Goal: Transaction & Acquisition: Subscribe to service/newsletter

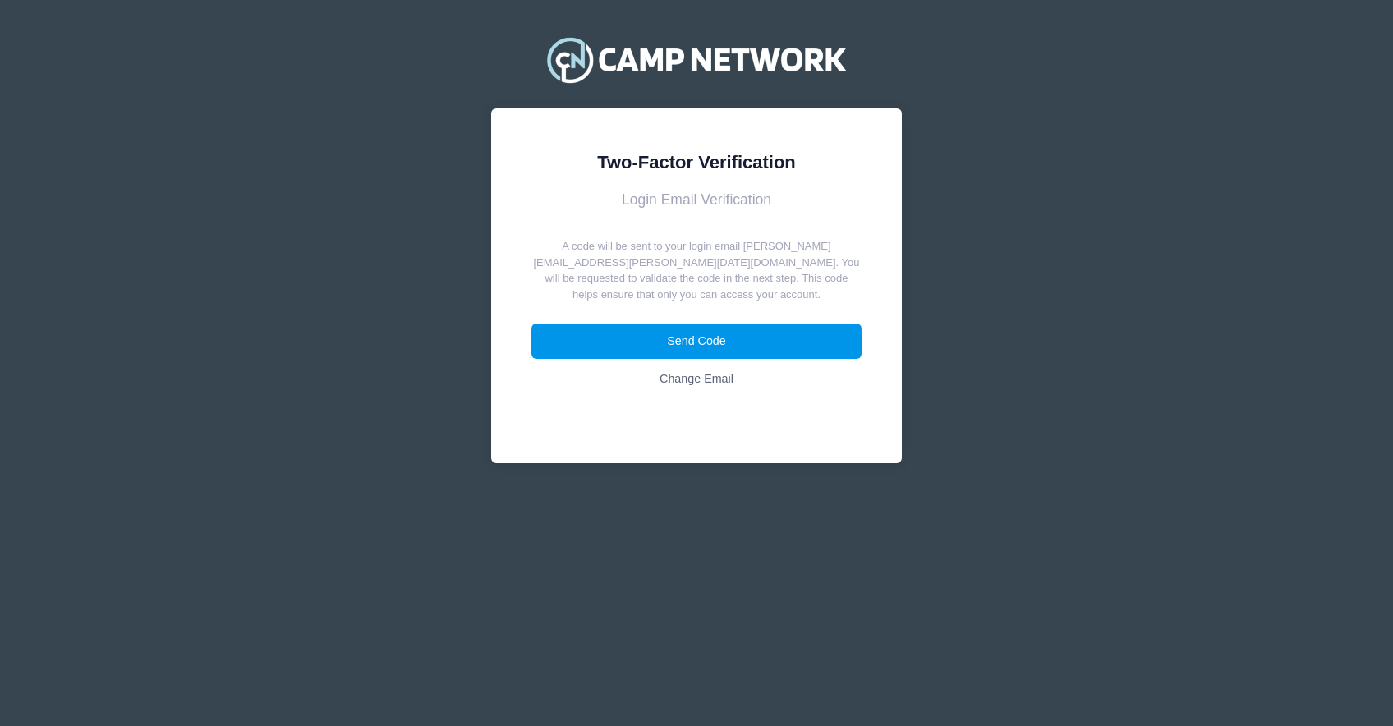
click at [710, 356] on button "Send Code" at bounding box center [696, 341] width 331 height 35
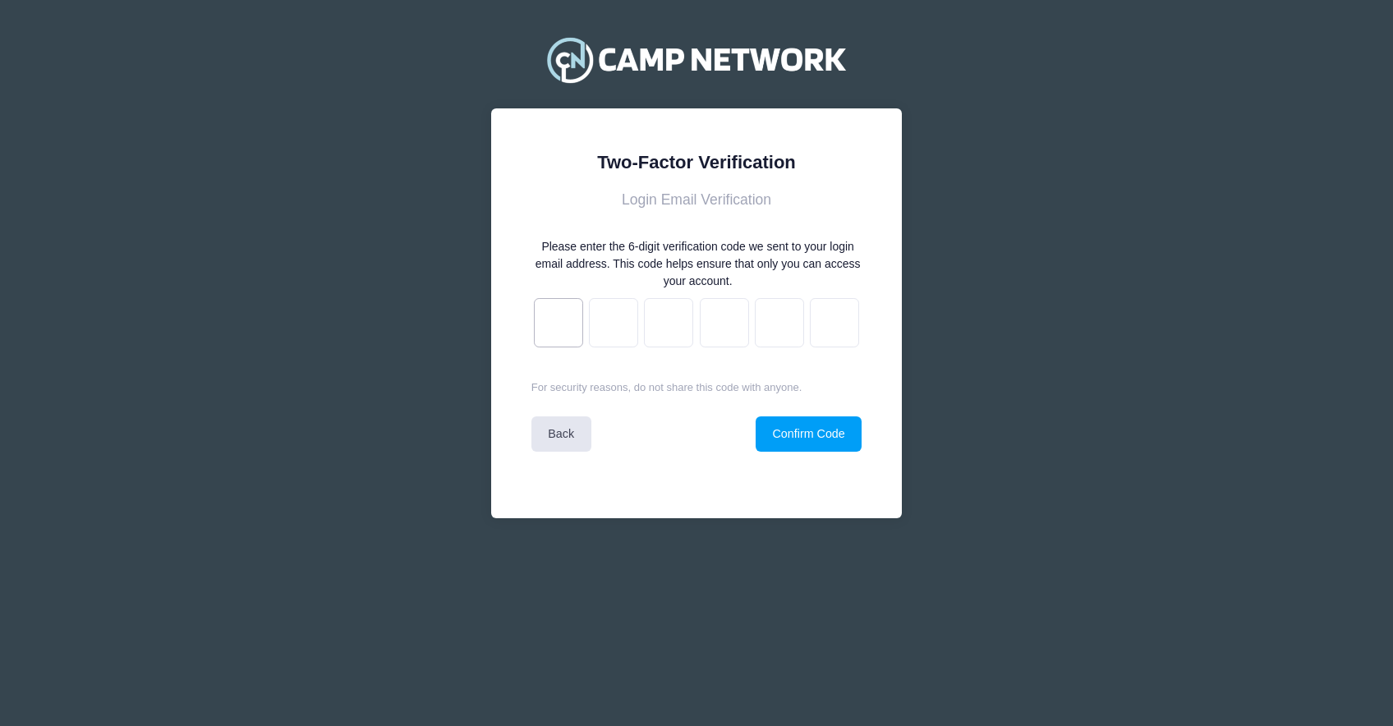
click at [547, 305] on input "text" at bounding box center [558, 322] width 49 height 49
paste input "d"
type input "d"
type input "0"
type input "6"
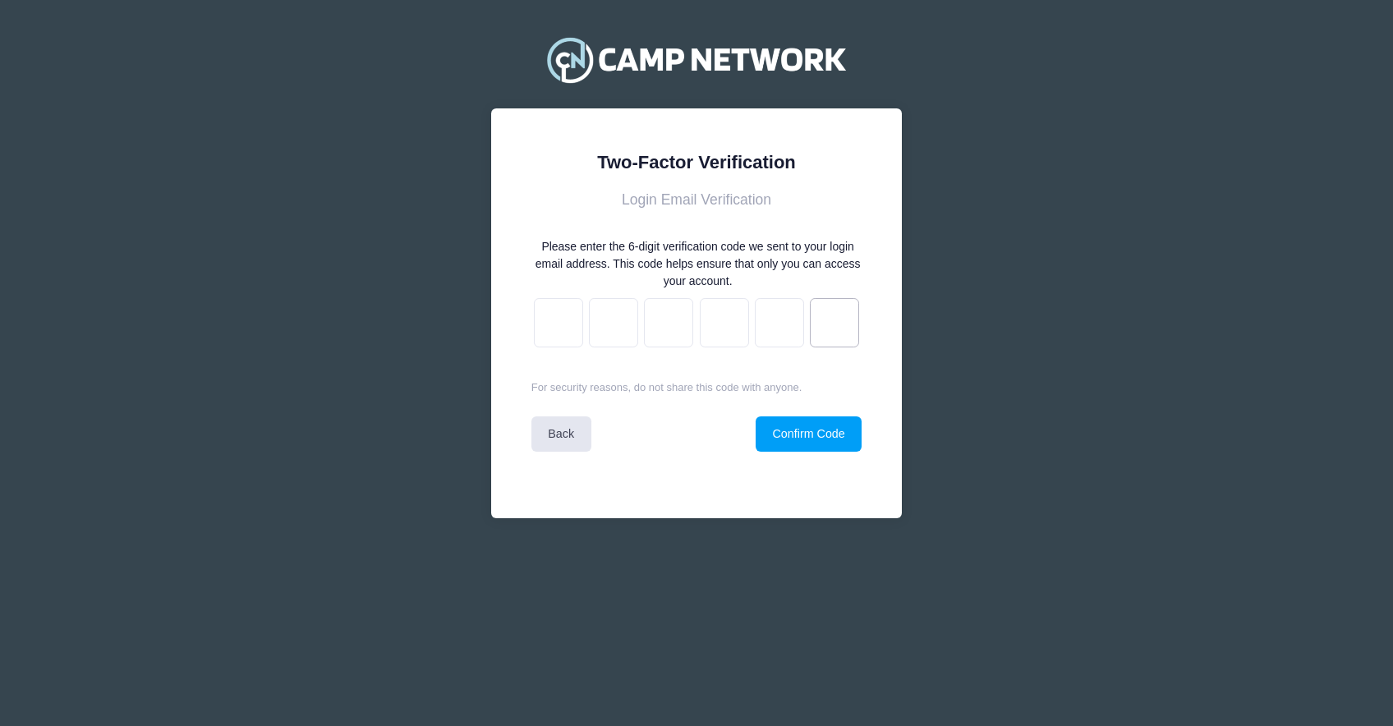
type input "1"
type input "c"
type input "d"
click at [790, 435] on button "Confirm Code" at bounding box center [808, 433] width 106 height 35
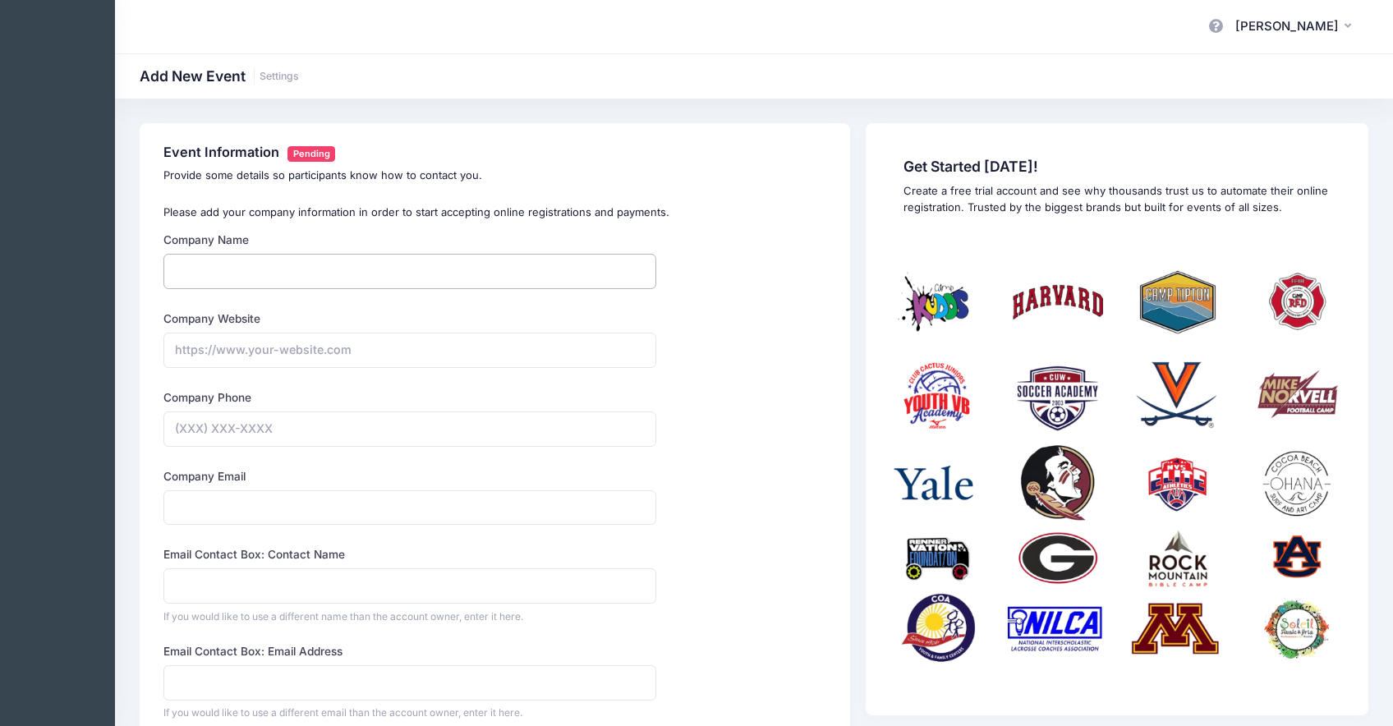
click at [425, 287] on input "Company Name" at bounding box center [409, 271] width 493 height 35
type input "[PERSON_NAME]"
type input "https://espn.com"
type input "(757) 739-5269"
click at [475, 513] on input "Company Email" at bounding box center [409, 507] width 493 height 35
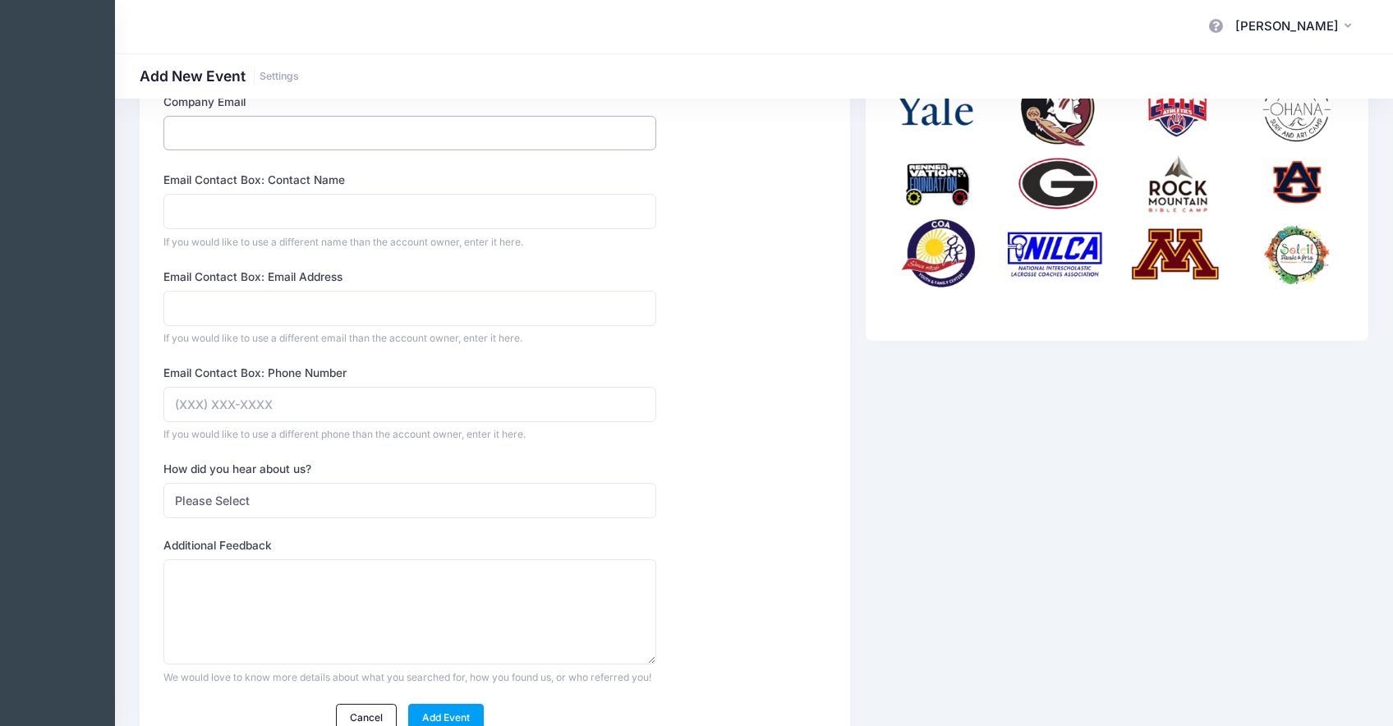
scroll to position [406, 0]
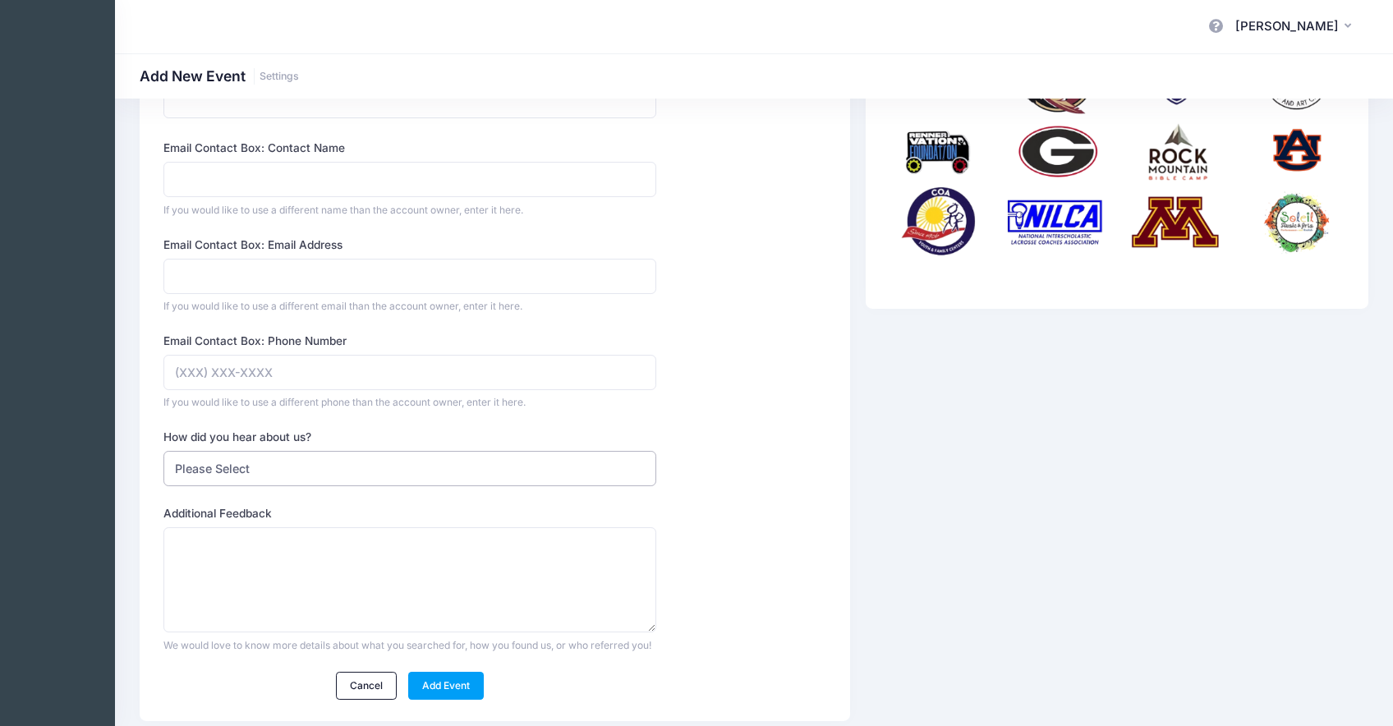
click at [281, 475] on select "Please Select Web Search Customer Referral Other" at bounding box center [409, 468] width 493 height 35
click at [163, 451] on select "Please Select Web Search Customer Referral Other" at bounding box center [409, 468] width 493 height 35
click at [281, 458] on select "Please Select Web Search Customer Referral Other" at bounding box center [409, 468] width 493 height 35
select select "referral"
click at [163, 451] on select "Please Select Web Search Customer Referral Other" at bounding box center [409, 468] width 493 height 35
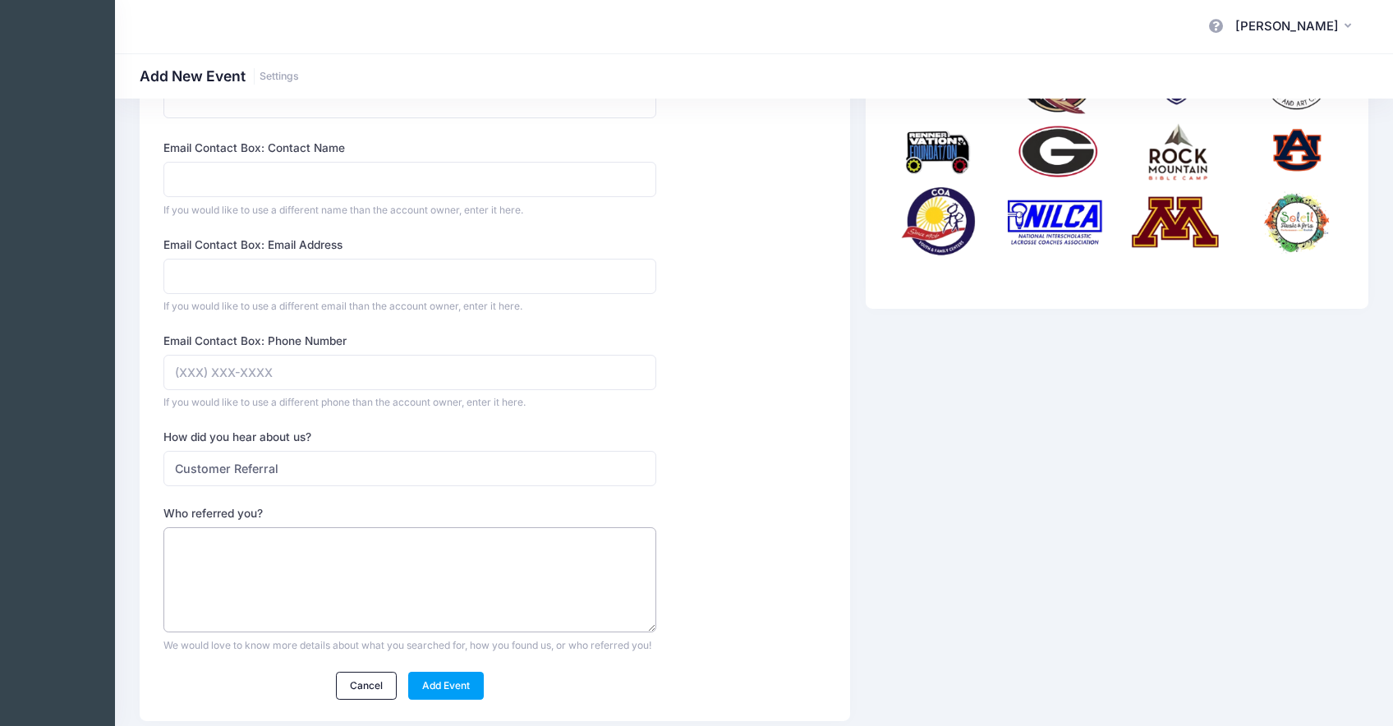
click at [282, 554] on textarea "Who referred you?" at bounding box center [409, 580] width 493 height 106
type textarea "Andrew"
click at [462, 696] on link "Add Event" at bounding box center [446, 686] width 76 height 28
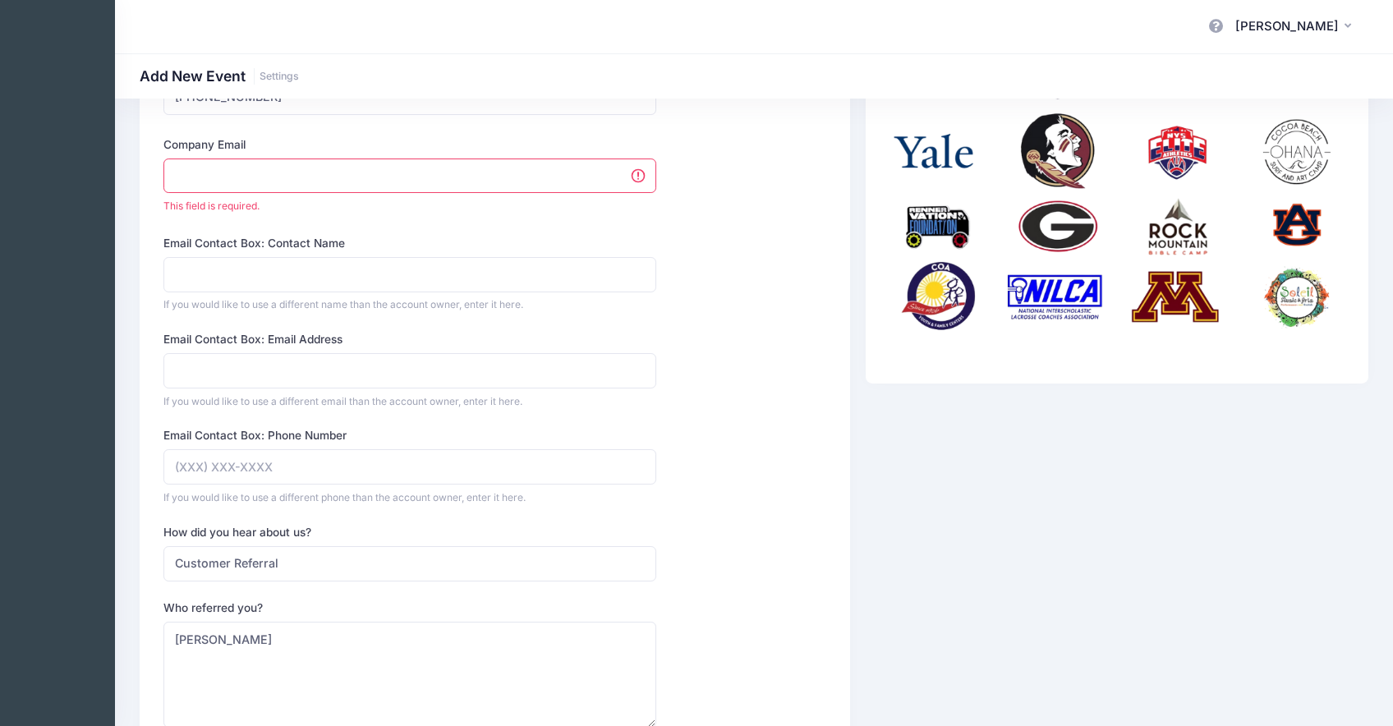
scroll to position [289, 0]
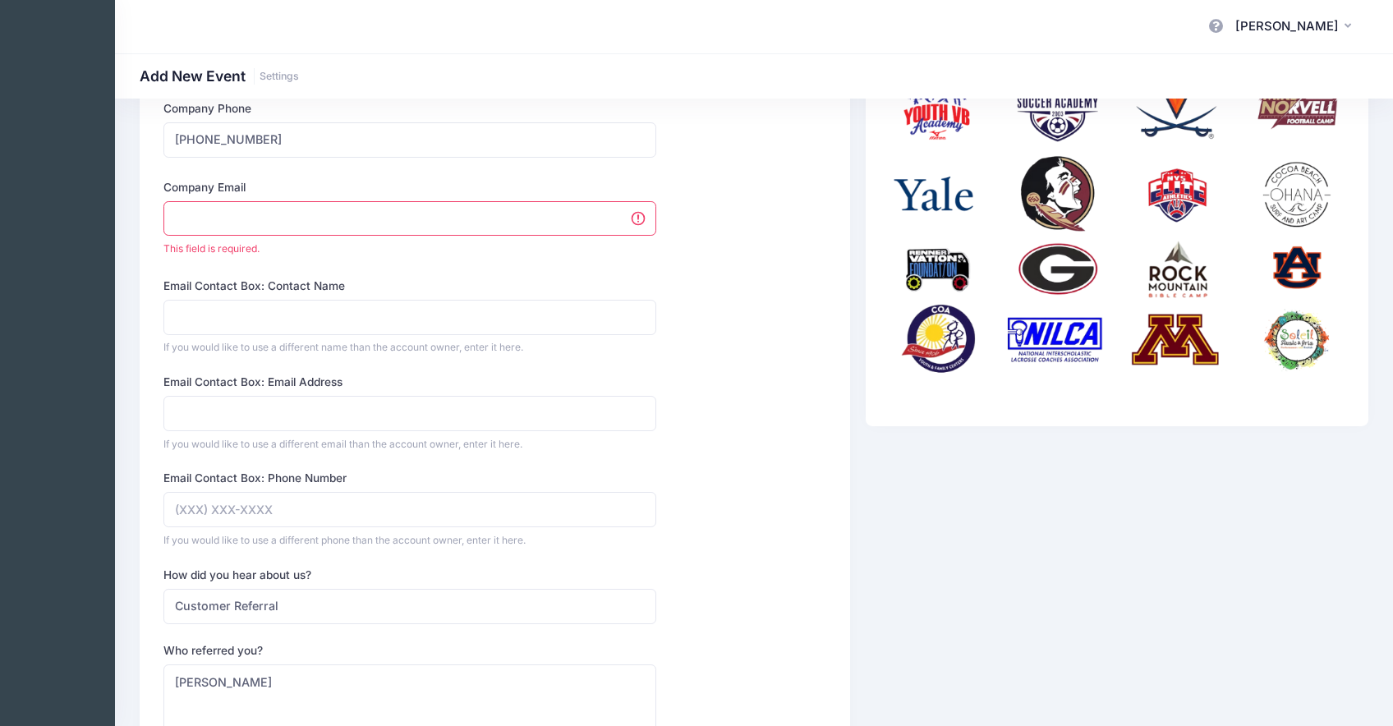
click at [318, 216] on input "Company Email" at bounding box center [409, 218] width 493 height 35
type input "andrew.downing@campnetwork.com"
type input "Andrew Downing"
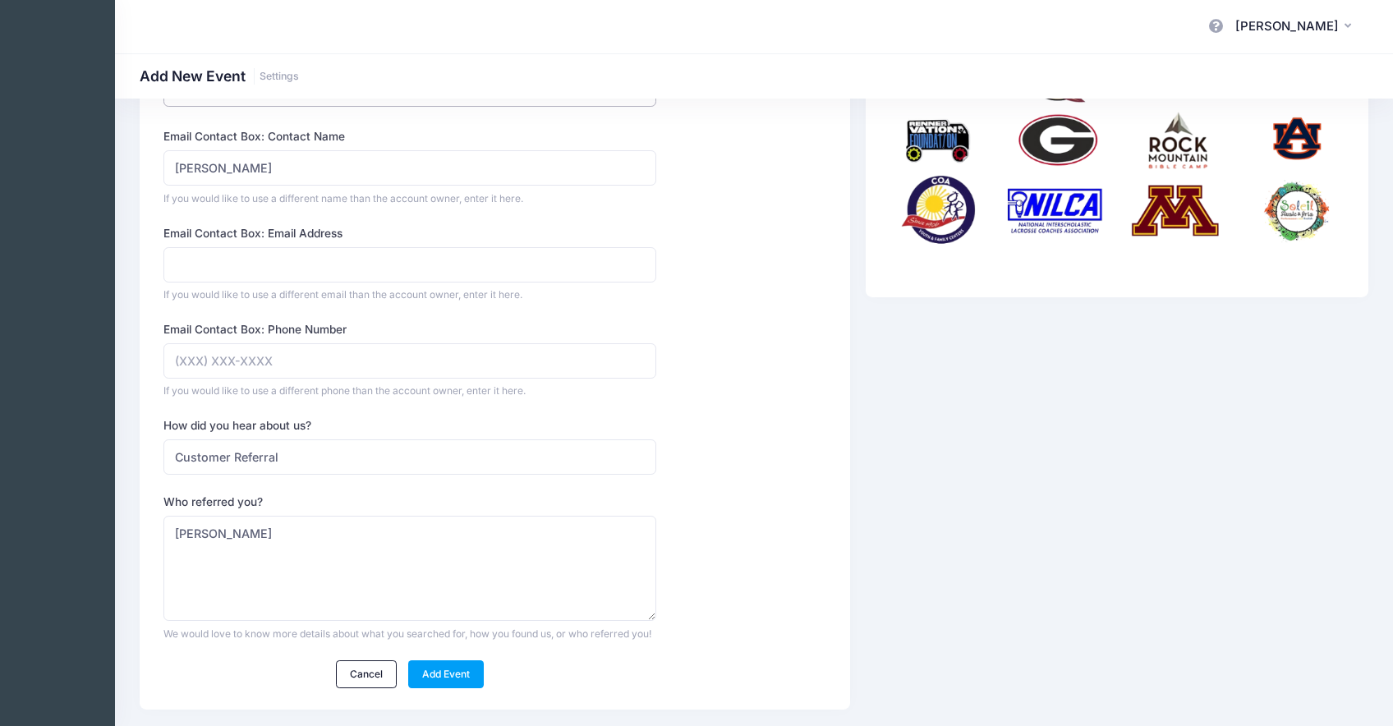
scroll to position [478, 0]
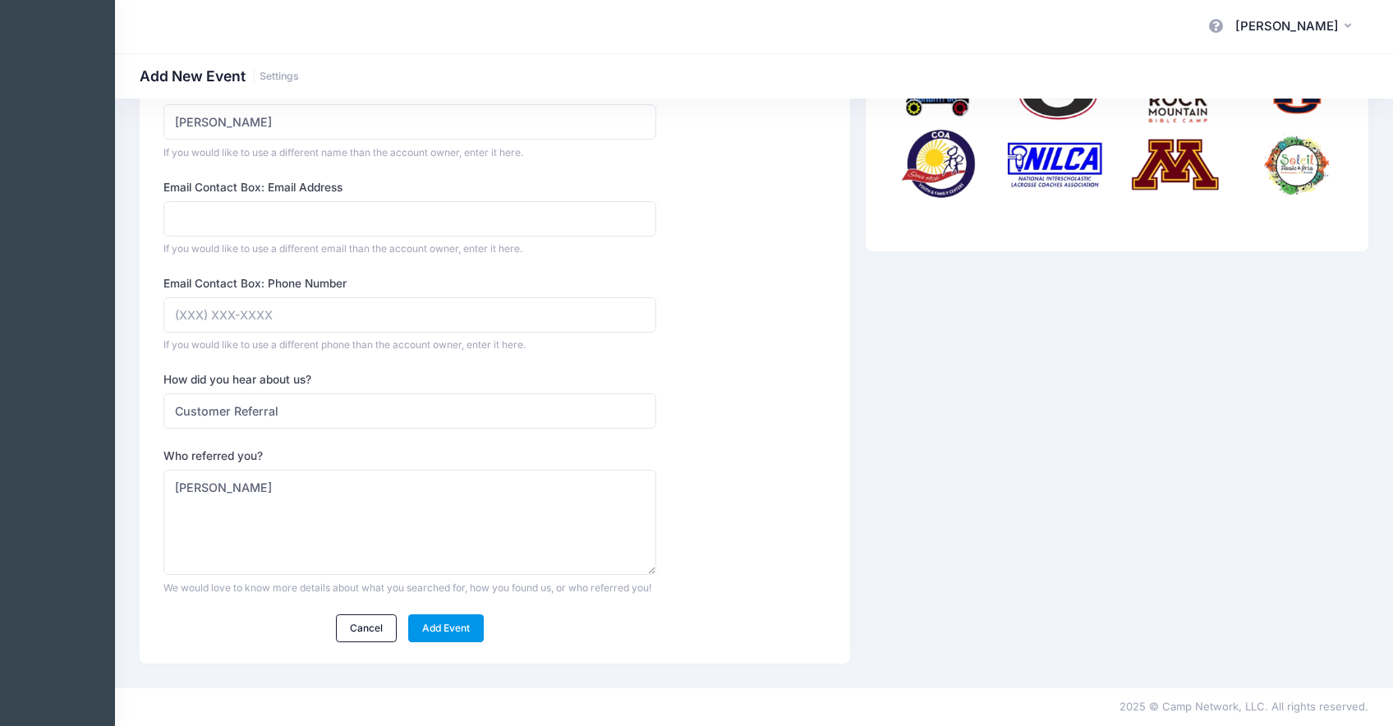
click at [469, 628] on link "Add Event" at bounding box center [446, 628] width 76 height 28
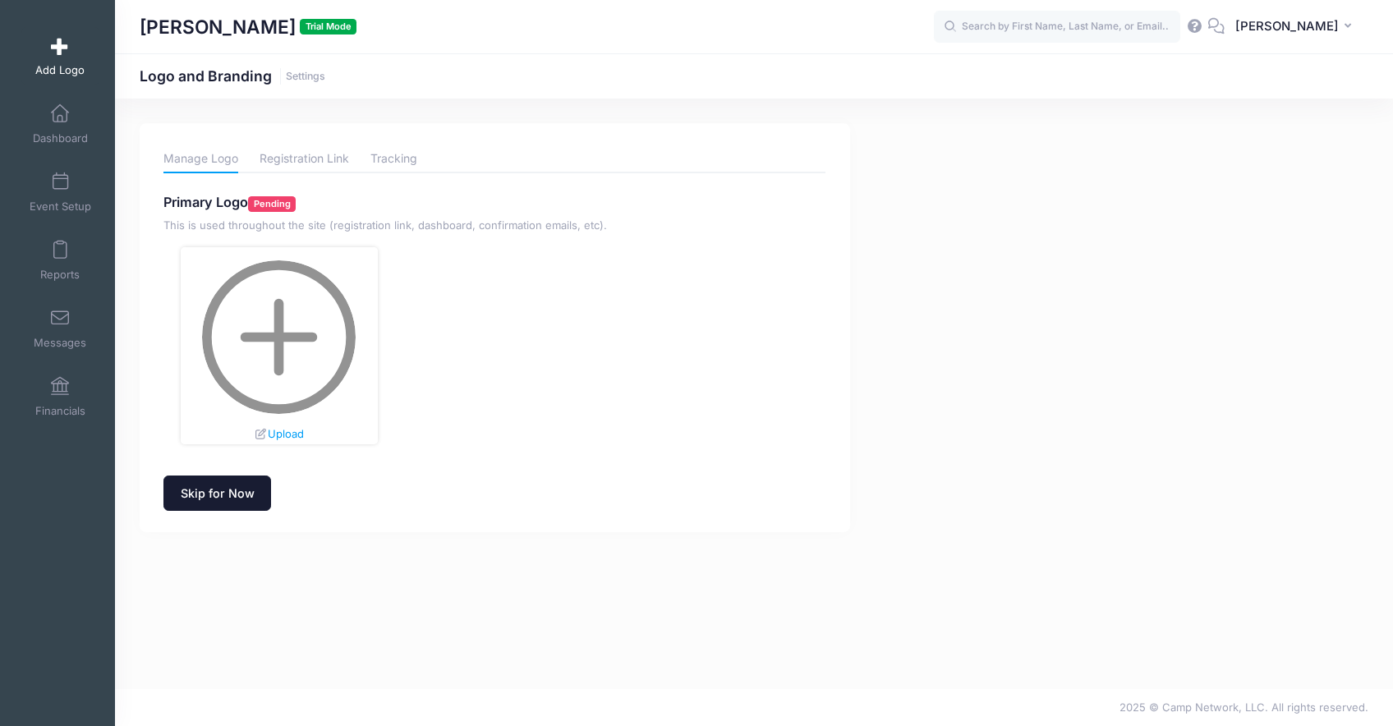
click at [232, 487] on link "Skip for Now" at bounding box center [217, 492] width 108 height 35
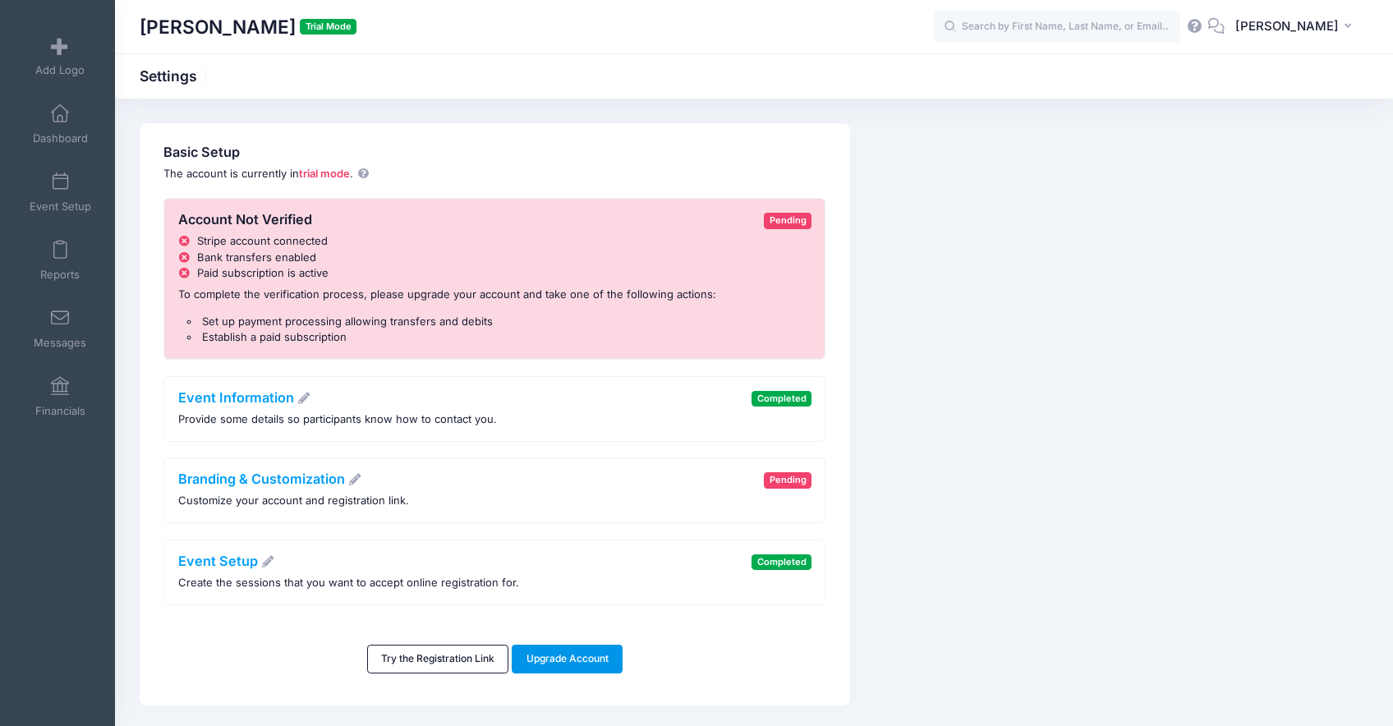
click at [564, 656] on link "Upgrade Account" at bounding box center [567, 659] width 111 height 28
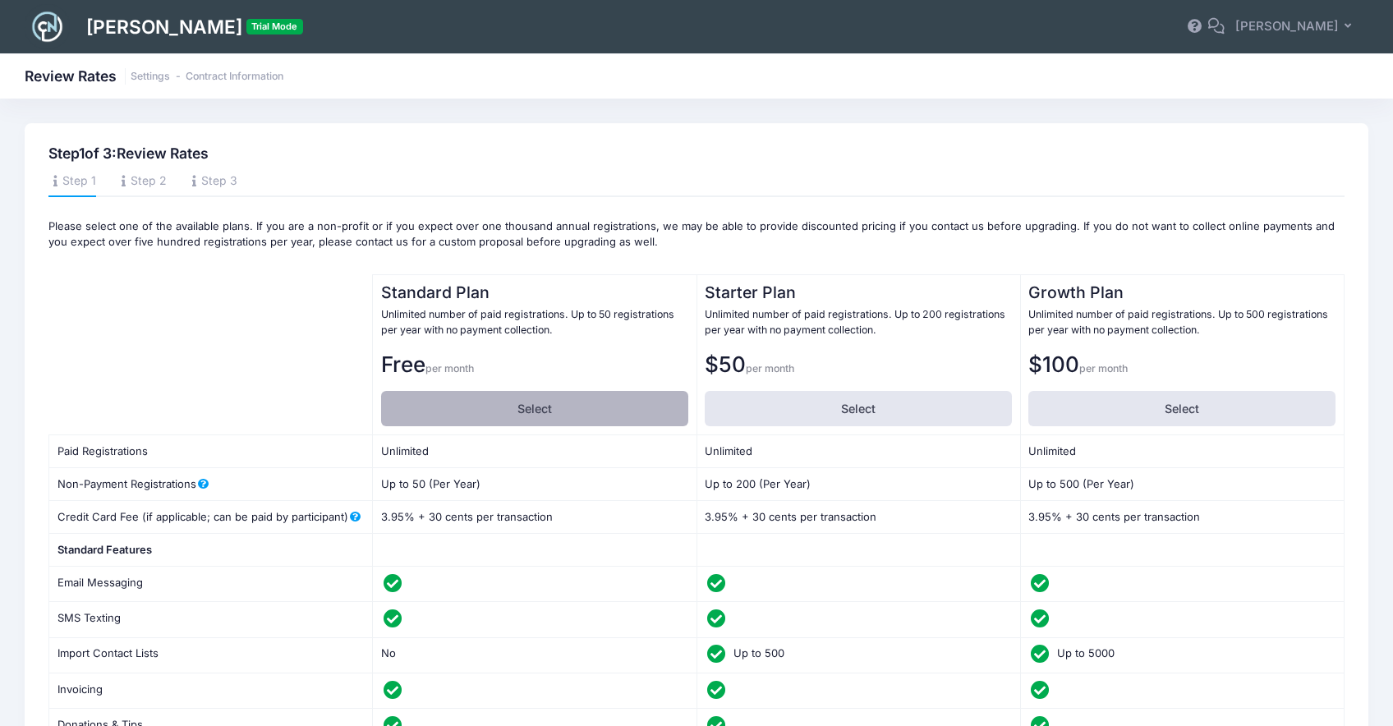
click at [569, 412] on label "Select" at bounding box center [534, 408] width 307 height 35
click at [392, 402] on input "Select" at bounding box center [386, 396] width 11 height 11
radio input "true"
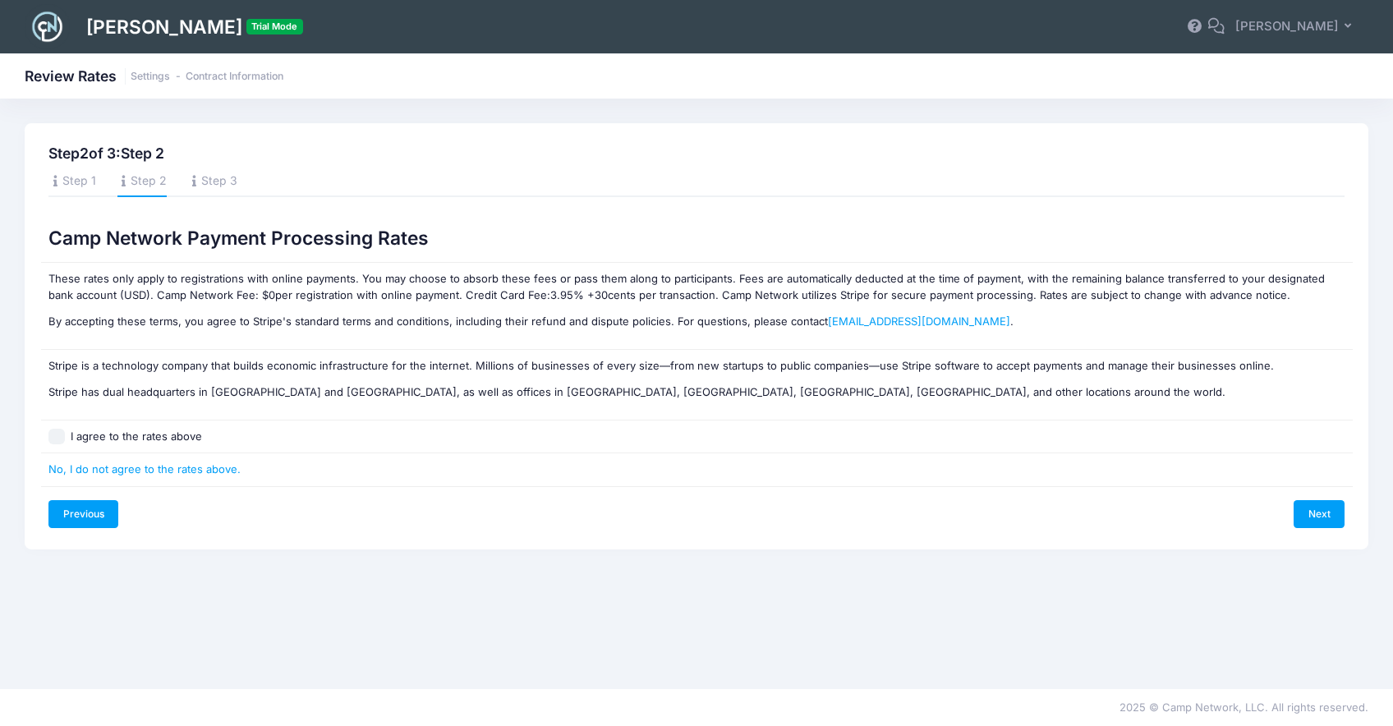
click at [90, 526] on link "Previous" at bounding box center [83, 514] width 70 height 28
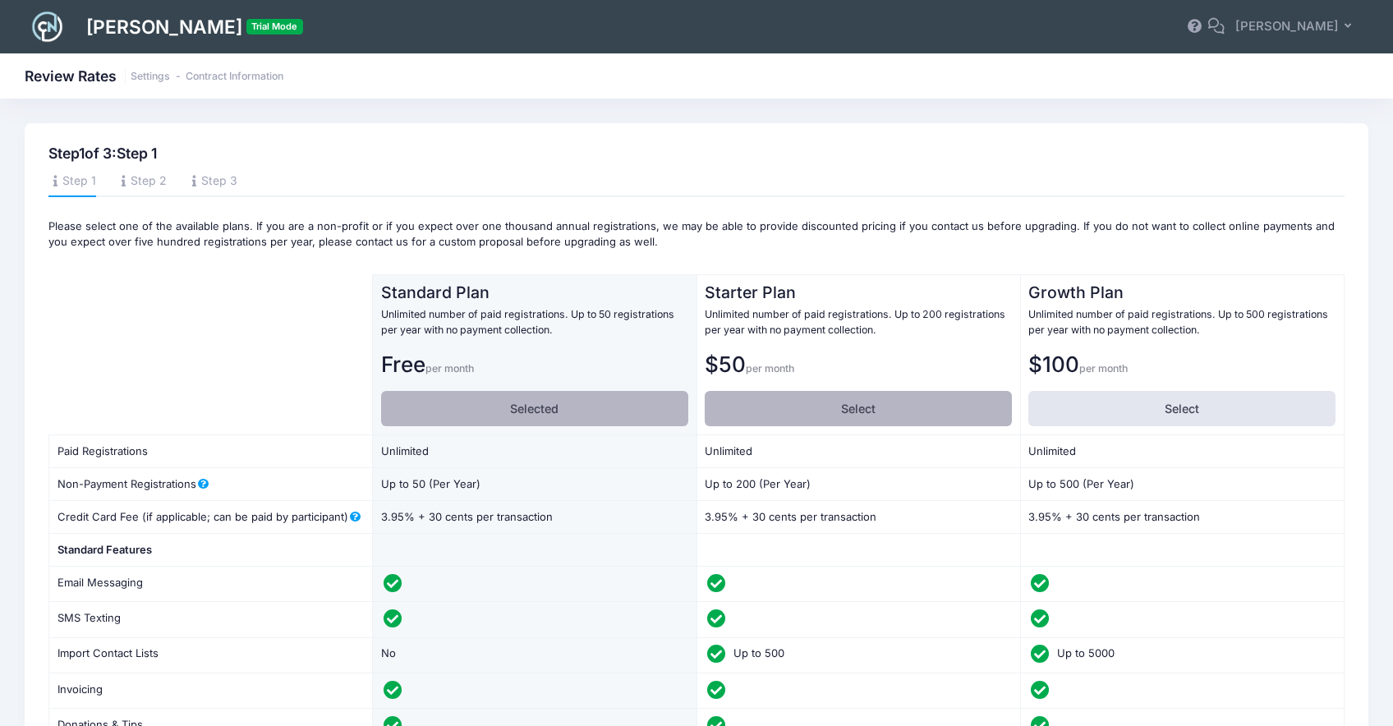
click at [830, 404] on label "Select" at bounding box center [858, 408] width 307 height 35
click at [715, 402] on input "Select" at bounding box center [710, 396] width 11 height 11
radio input "true"
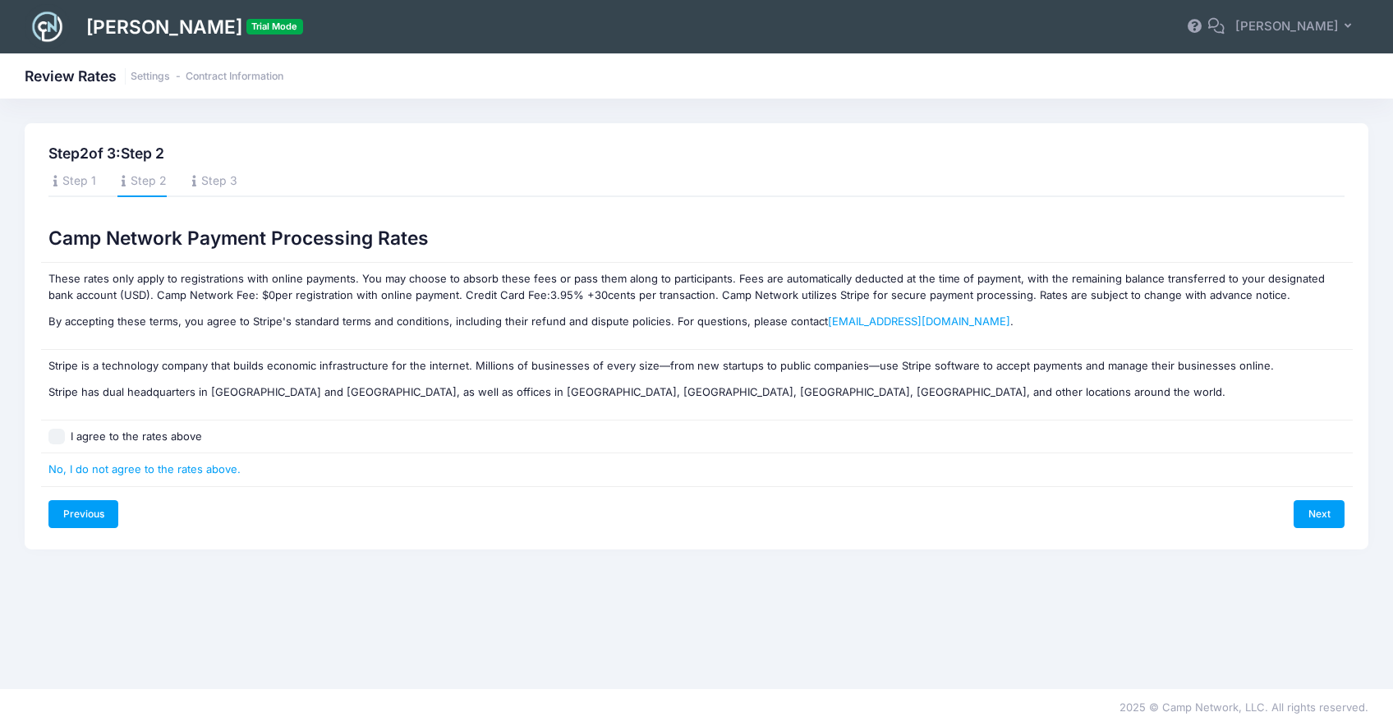
click at [103, 513] on link "Previous" at bounding box center [83, 514] width 70 height 28
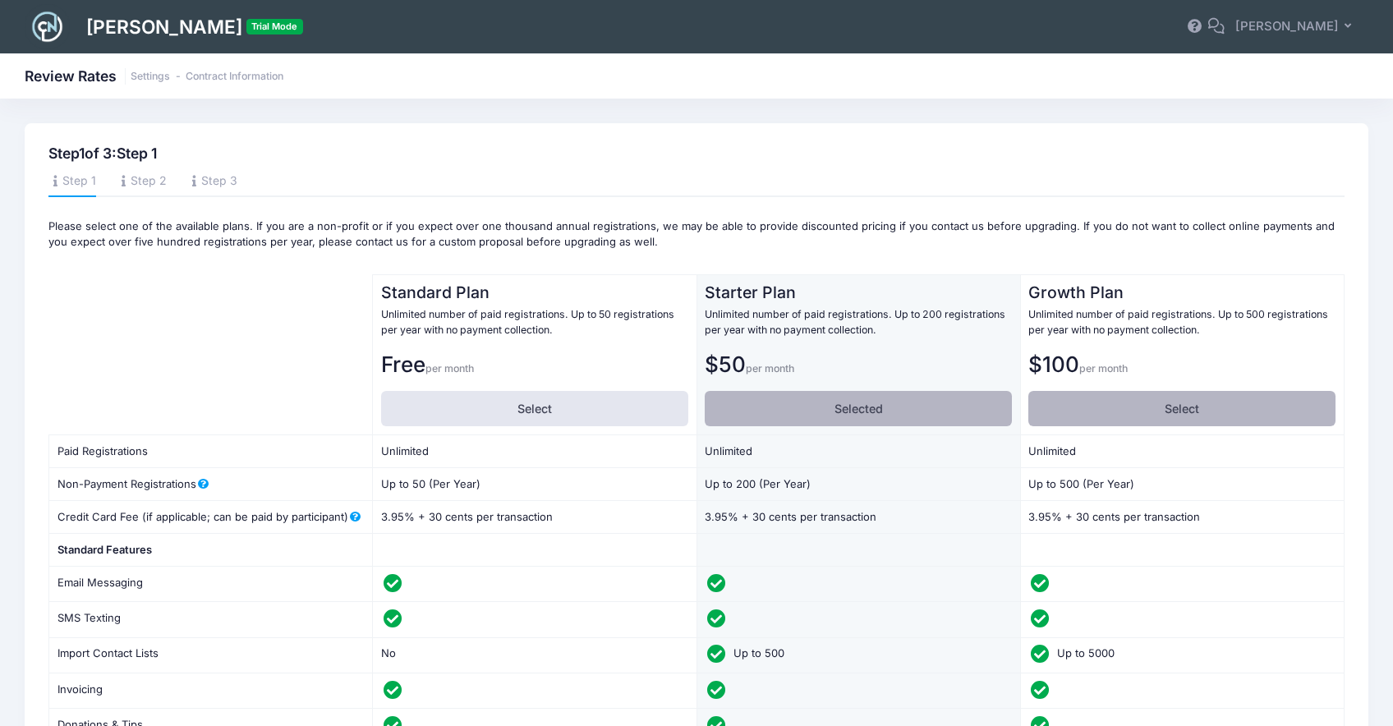
click at [1108, 407] on label "Select" at bounding box center [1181, 408] width 307 height 35
click at [1039, 402] on input "Select" at bounding box center [1033, 396] width 11 height 11
radio input "true"
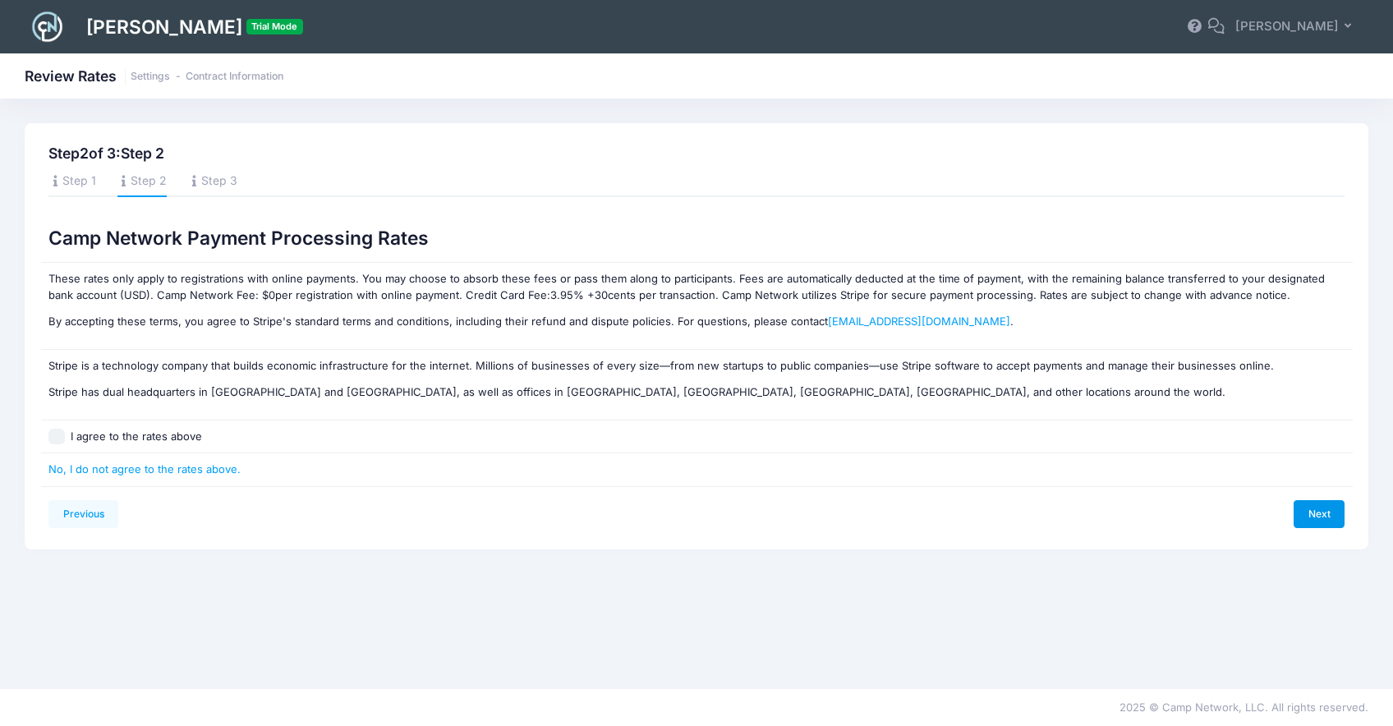
click at [1293, 526] on link "Next" at bounding box center [1318, 514] width 51 height 28
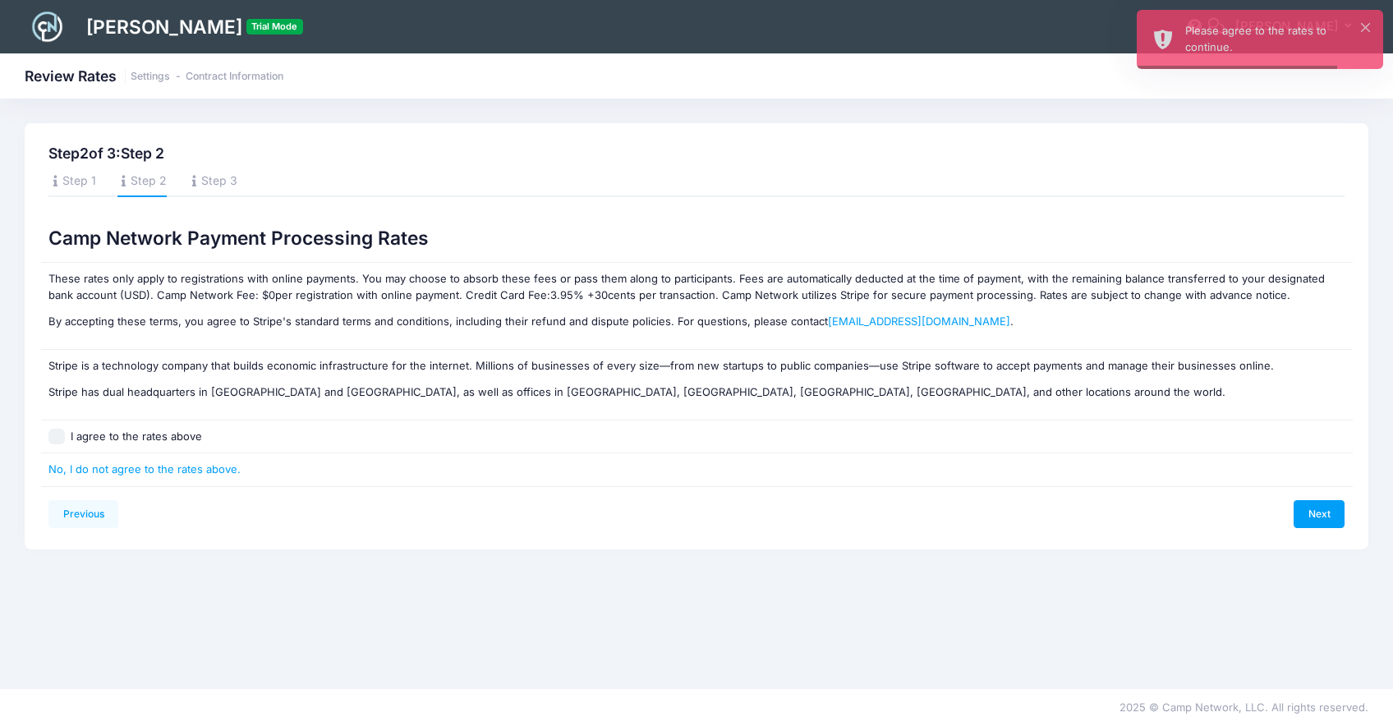
click at [160, 443] on label "I agree to the rates above" at bounding box center [136, 437] width 131 height 16
click at [65, 443] on input "I agree to the rates above" at bounding box center [56, 437] width 16 height 16
checkbox input "true"
click at [1328, 526] on link "Next" at bounding box center [1318, 514] width 51 height 28
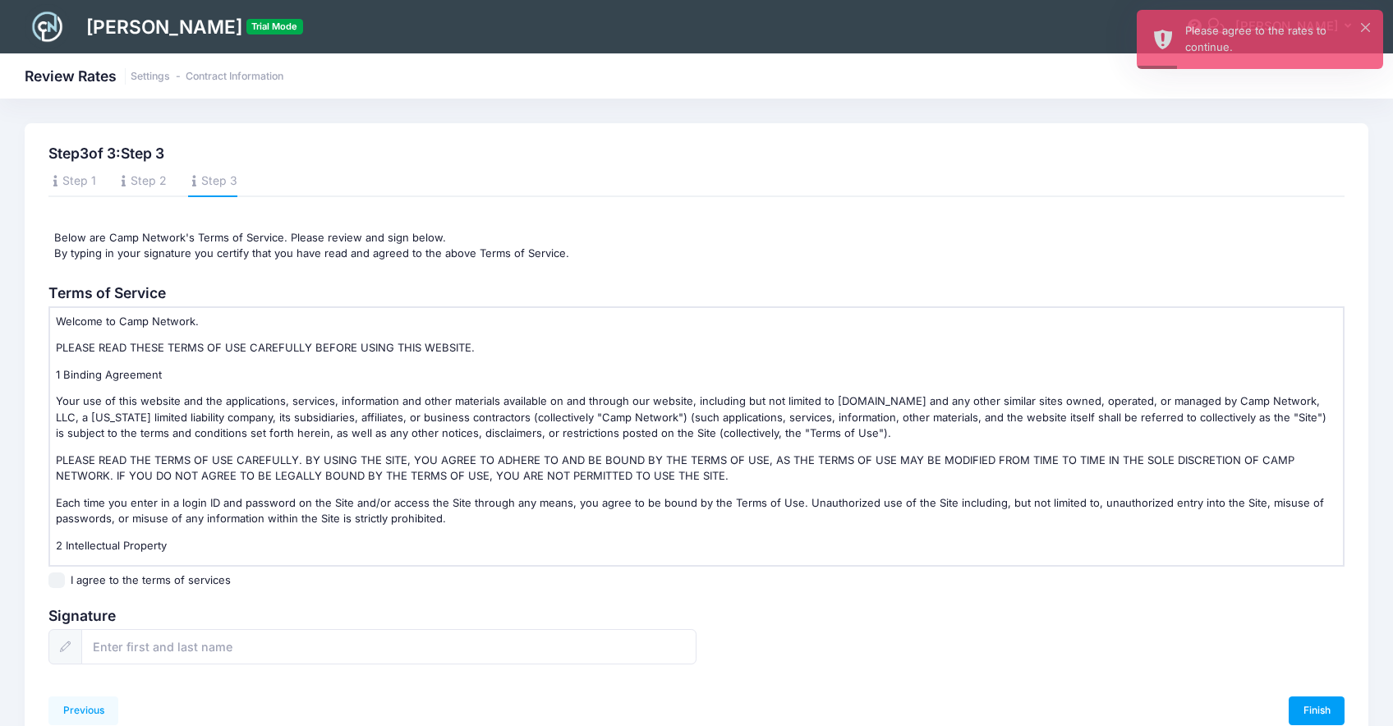
click at [188, 589] on div "Terms of Service Welcome to Camp Network. PLEASE READ THESE TERMS OF USE CAREFU…" at bounding box center [696, 484] width 1311 height 400
click at [179, 581] on label "I agree to the terms of services" at bounding box center [151, 580] width 160 height 16
click at [65, 581] on input "I agree to the terms of services" at bounding box center [56, 580] width 16 height 16
checkbox input "true"
click at [223, 648] on input "text" at bounding box center [388, 646] width 615 height 35
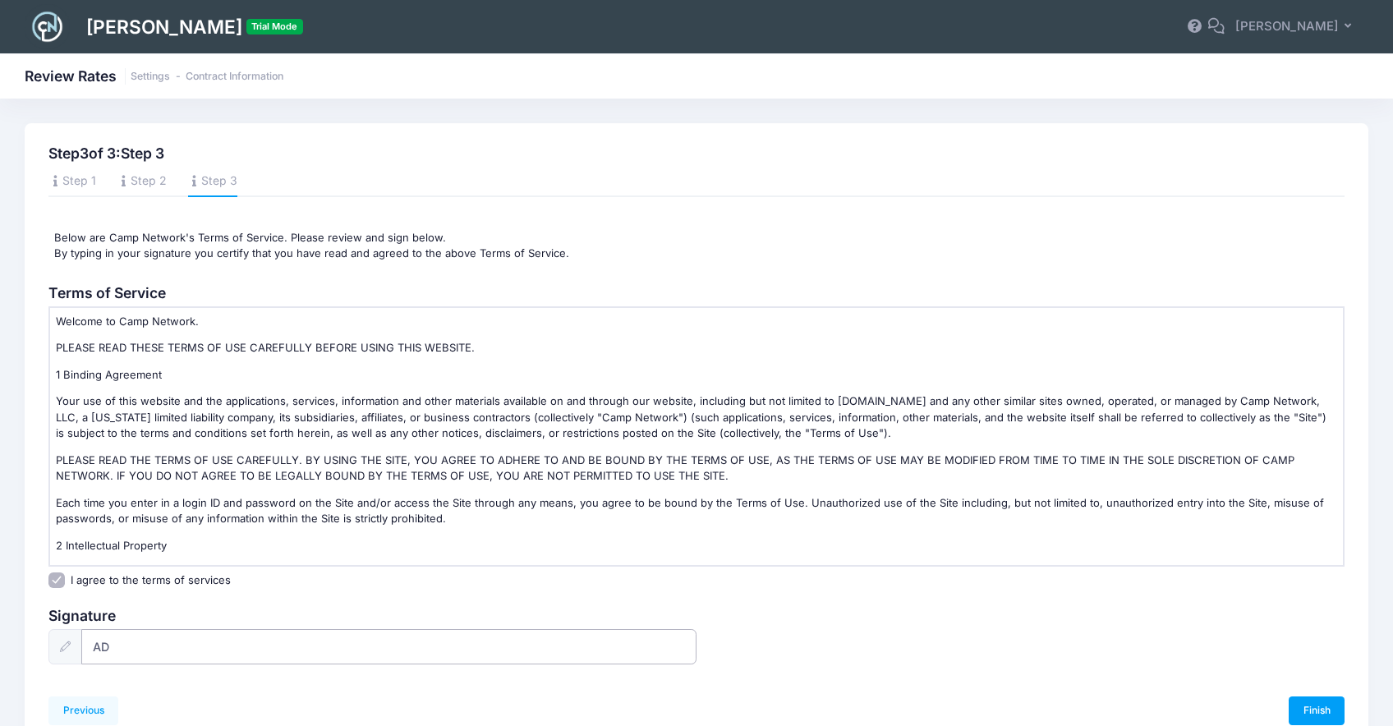
type input "AD"
click at [778, 586] on div "I agree to the terms of services" at bounding box center [696, 580] width 1296 height 16
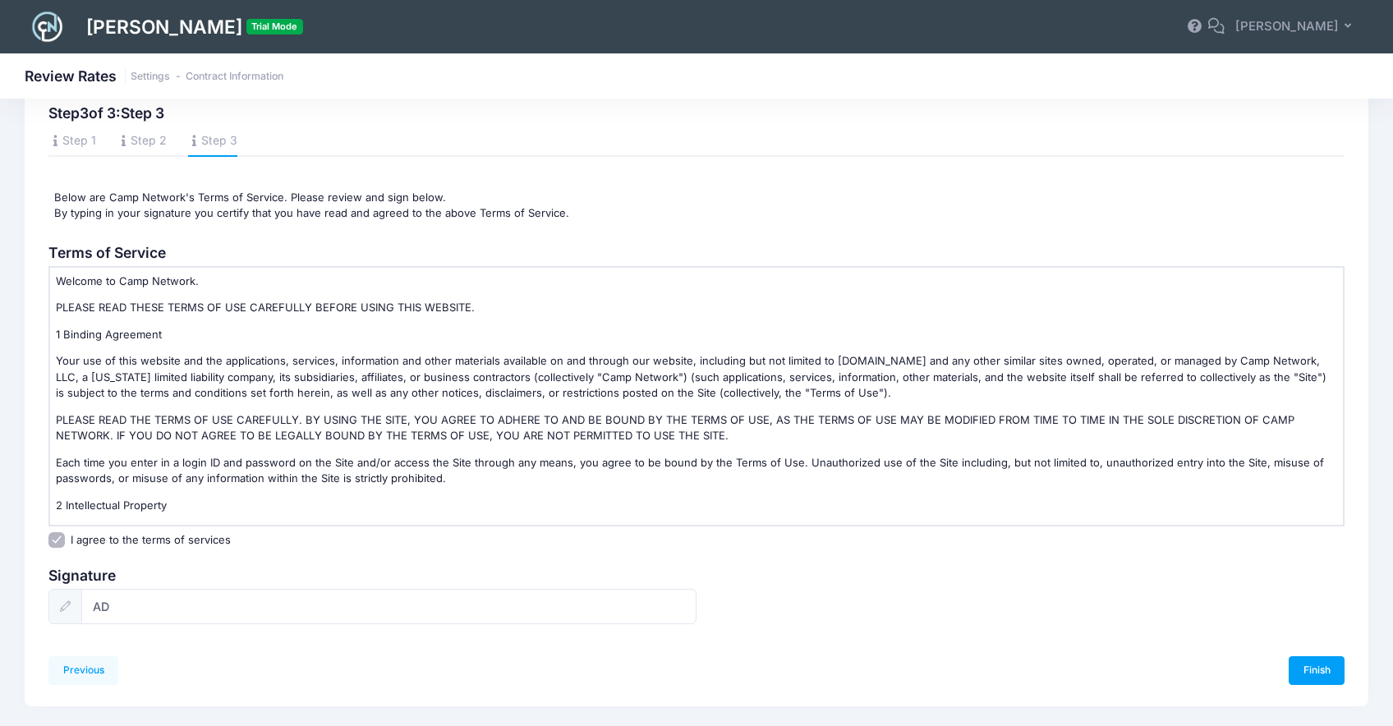
scroll to position [81, 0]
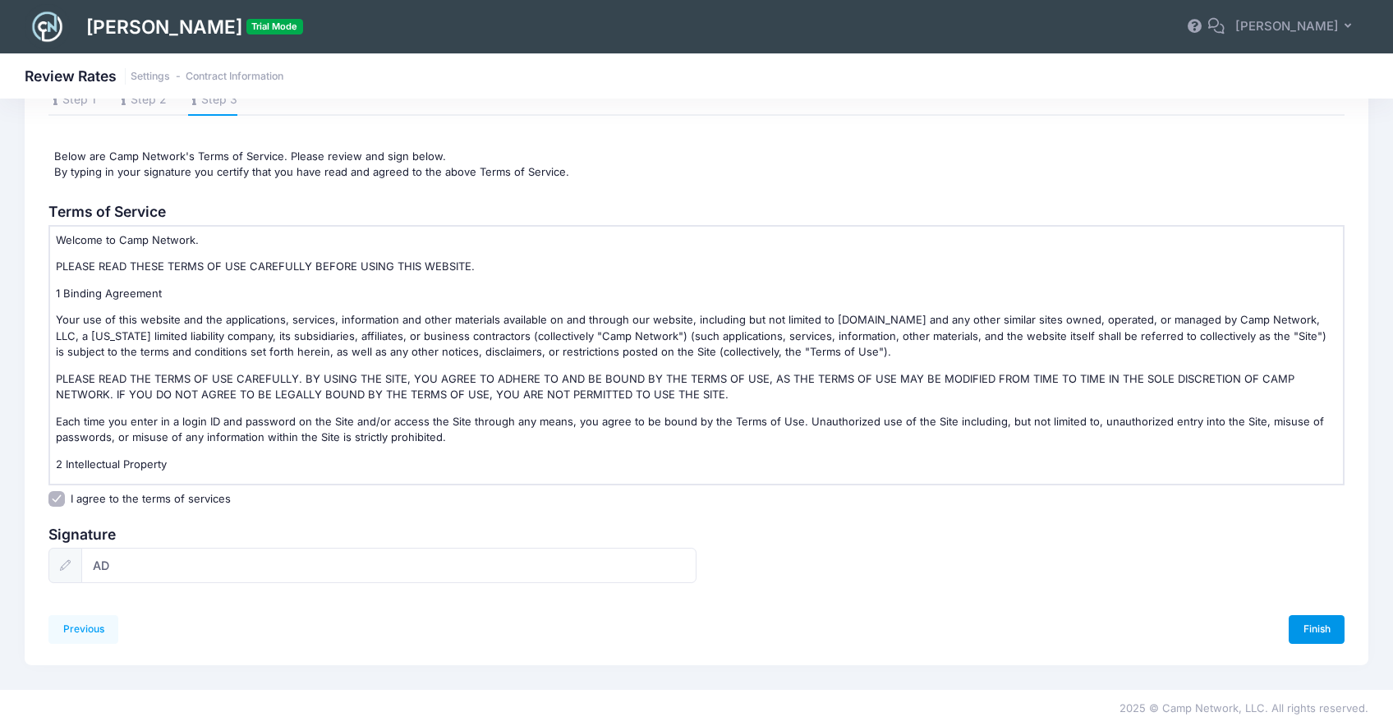
click at [1318, 630] on link "Finish" at bounding box center [1316, 629] width 56 height 28
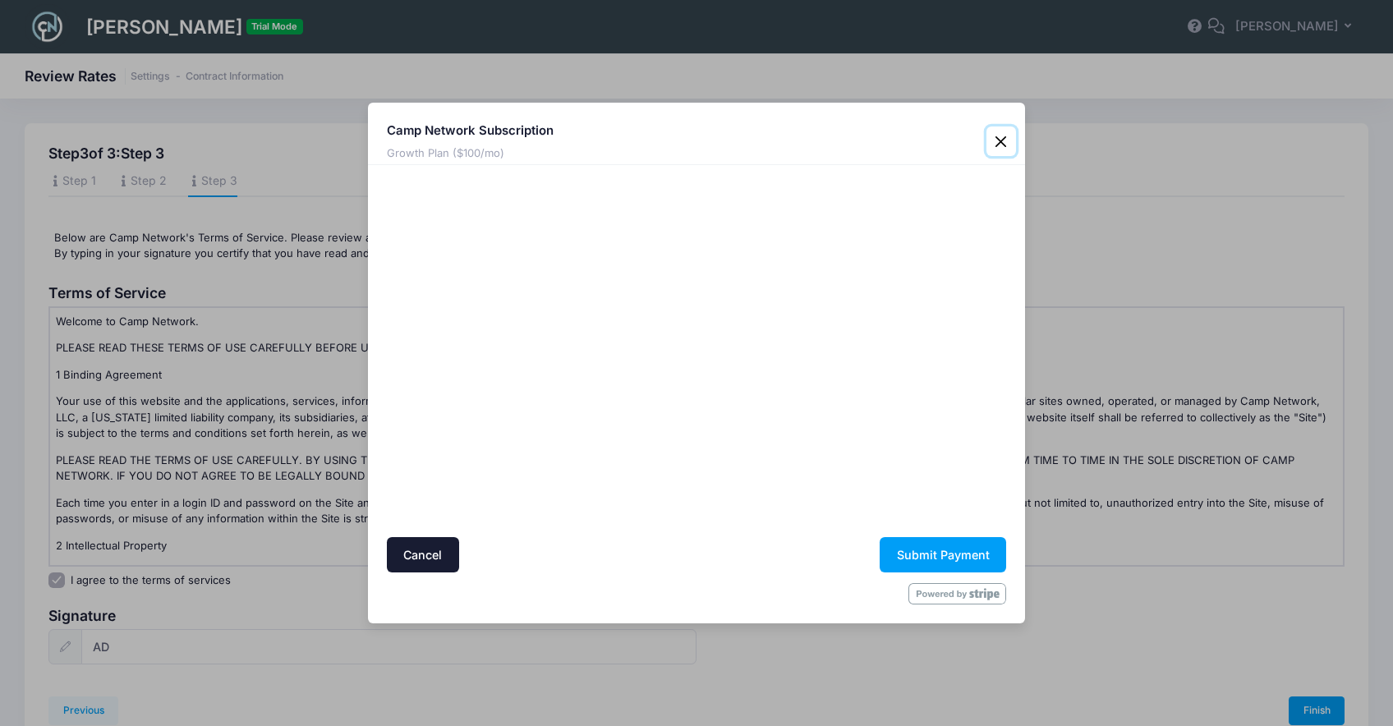
click at [999, 134] on button "Close" at bounding box center [1001, 141] width 30 height 30
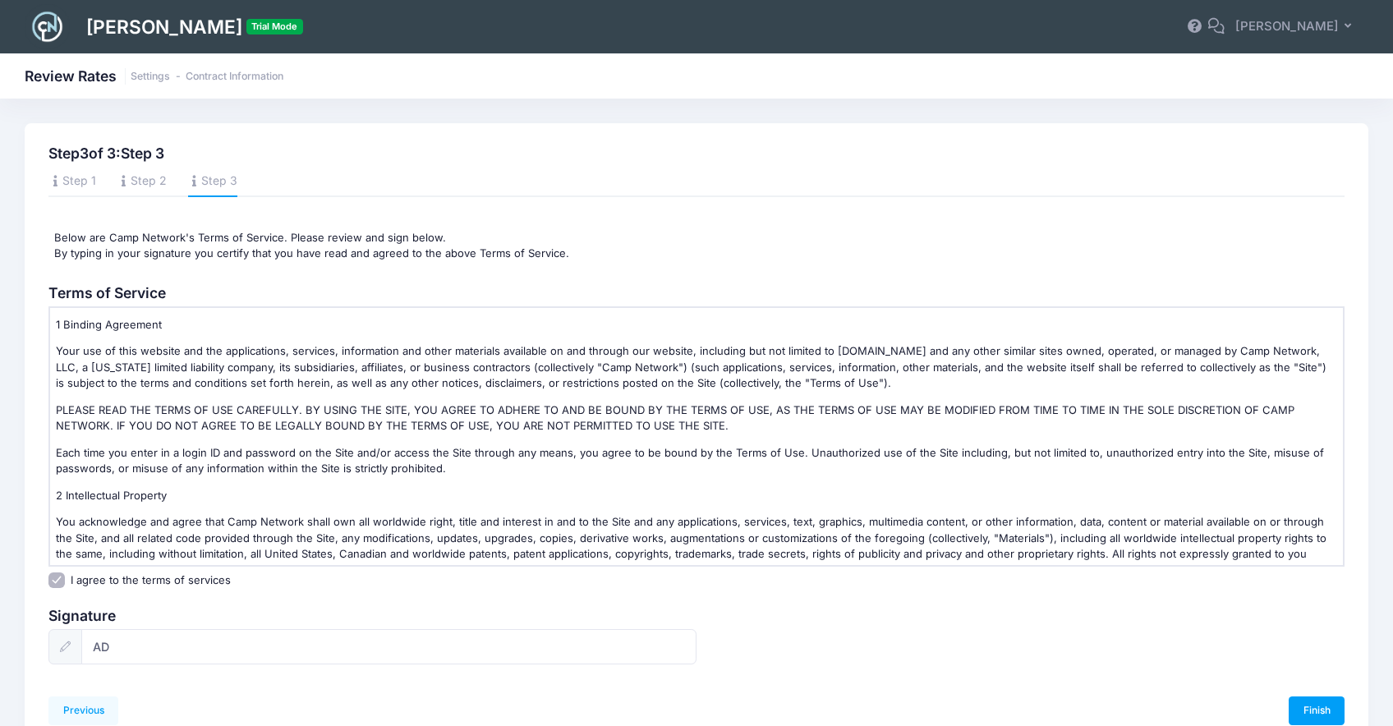
scroll to position [126, 0]
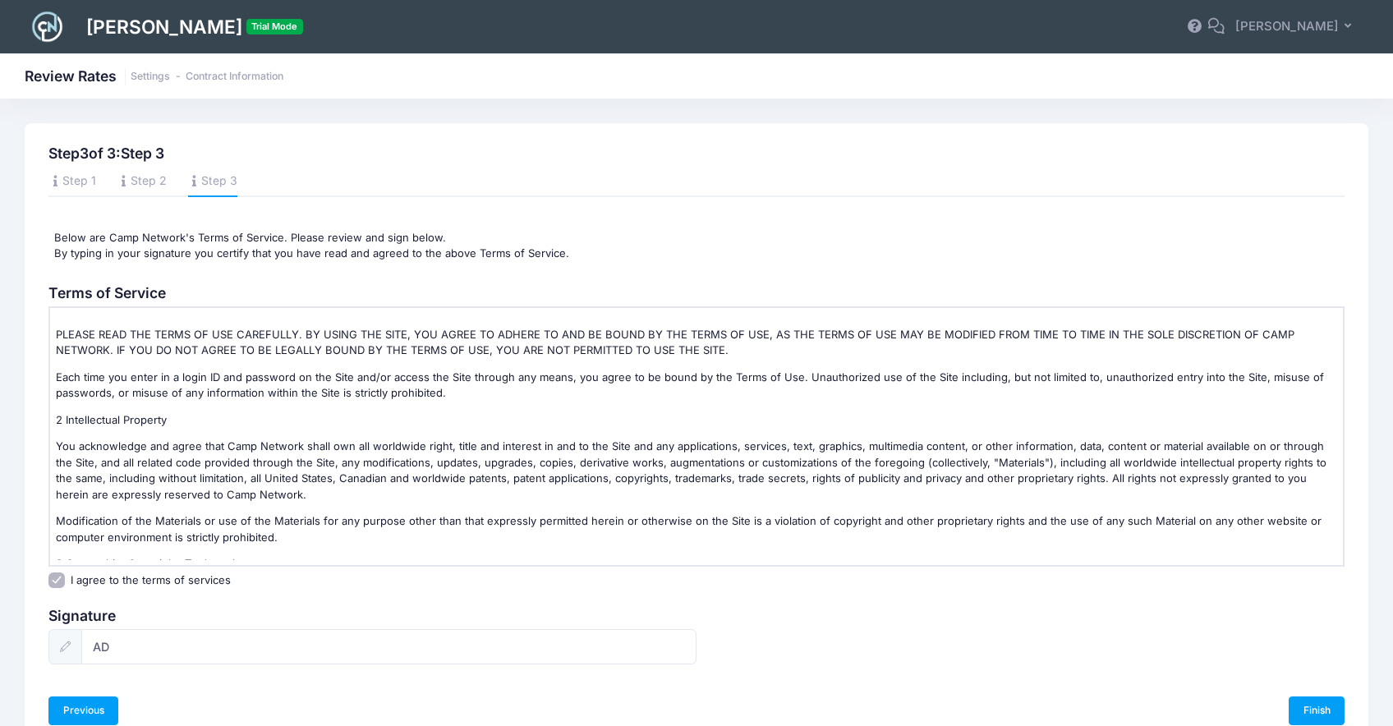
click at [87, 709] on link "Previous" at bounding box center [83, 710] width 70 height 28
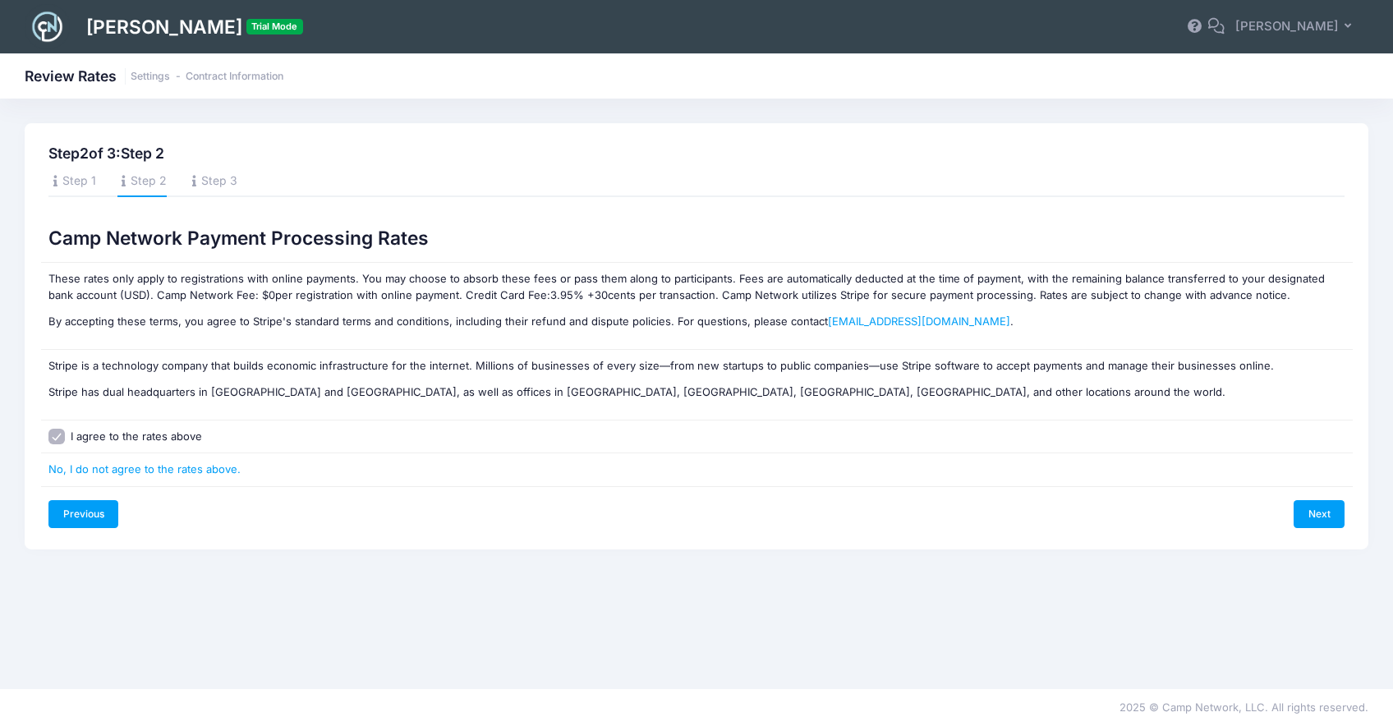
click at [101, 503] on link "Previous" at bounding box center [83, 514] width 70 height 28
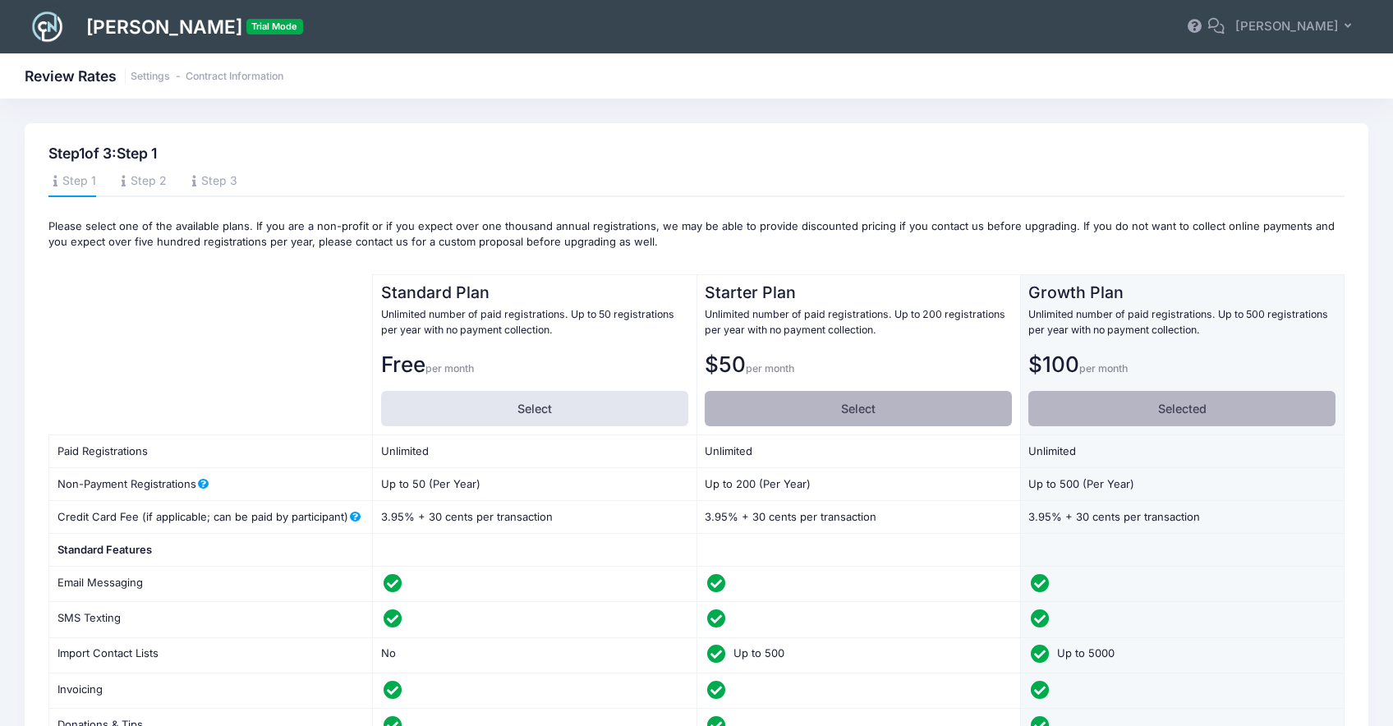
click at [758, 405] on label "Select" at bounding box center [858, 408] width 307 height 35
click at [715, 402] on input "Select" at bounding box center [710, 396] width 11 height 11
radio input "true"
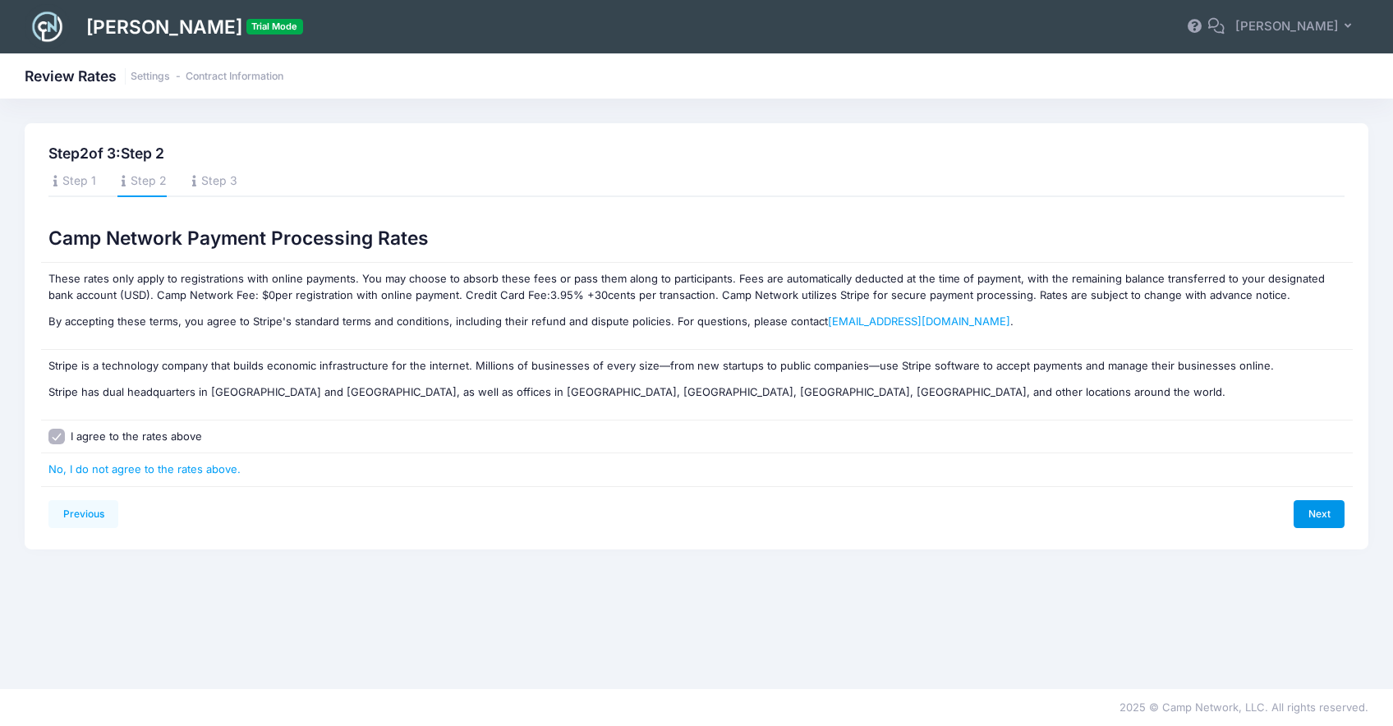
click at [1306, 507] on link "Next" at bounding box center [1318, 514] width 51 height 28
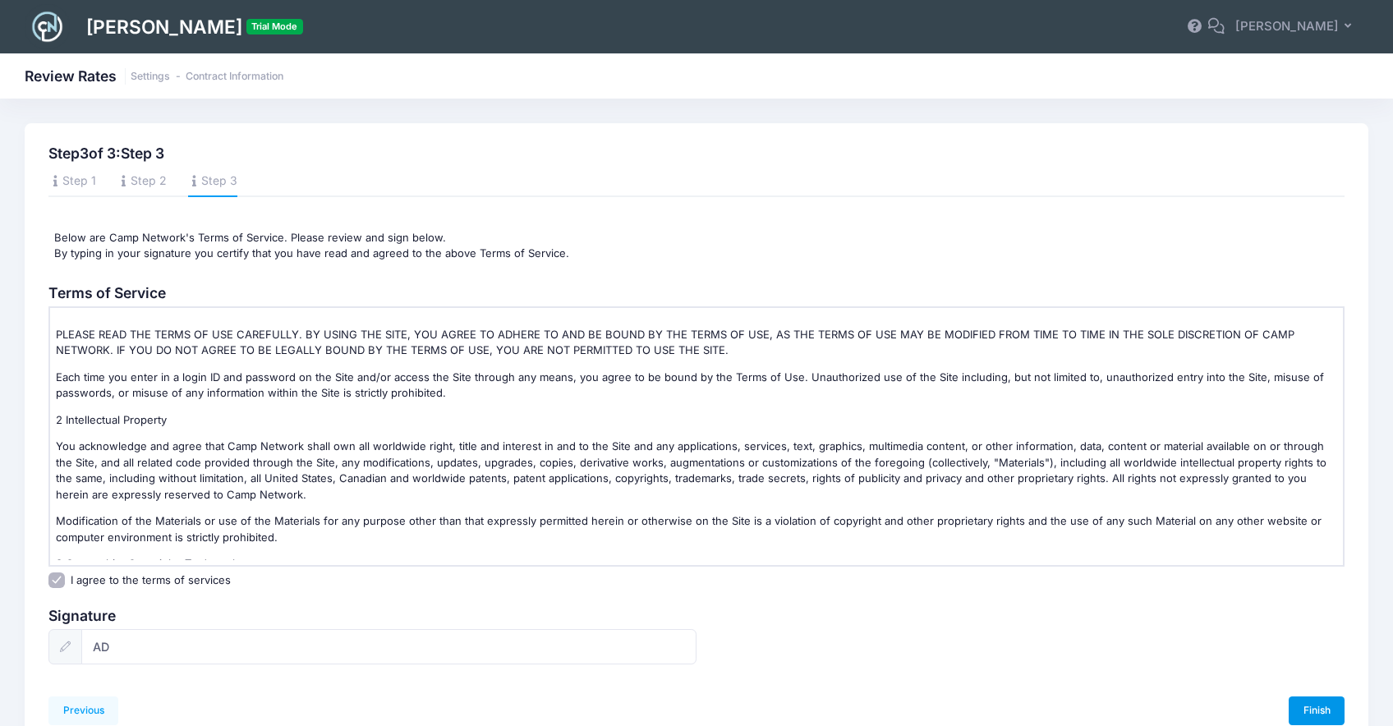
click at [1301, 708] on link "Finish" at bounding box center [1316, 710] width 56 height 28
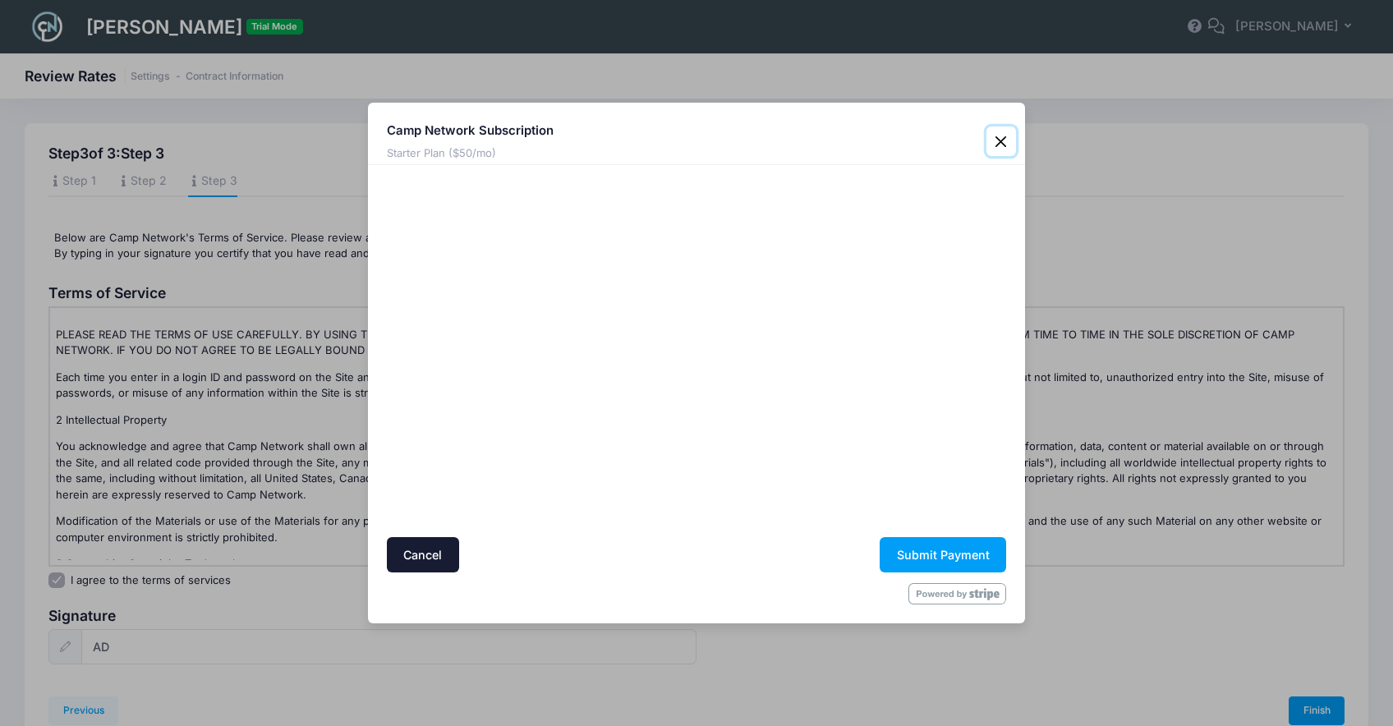
click at [1002, 139] on button "Close" at bounding box center [1001, 141] width 30 height 30
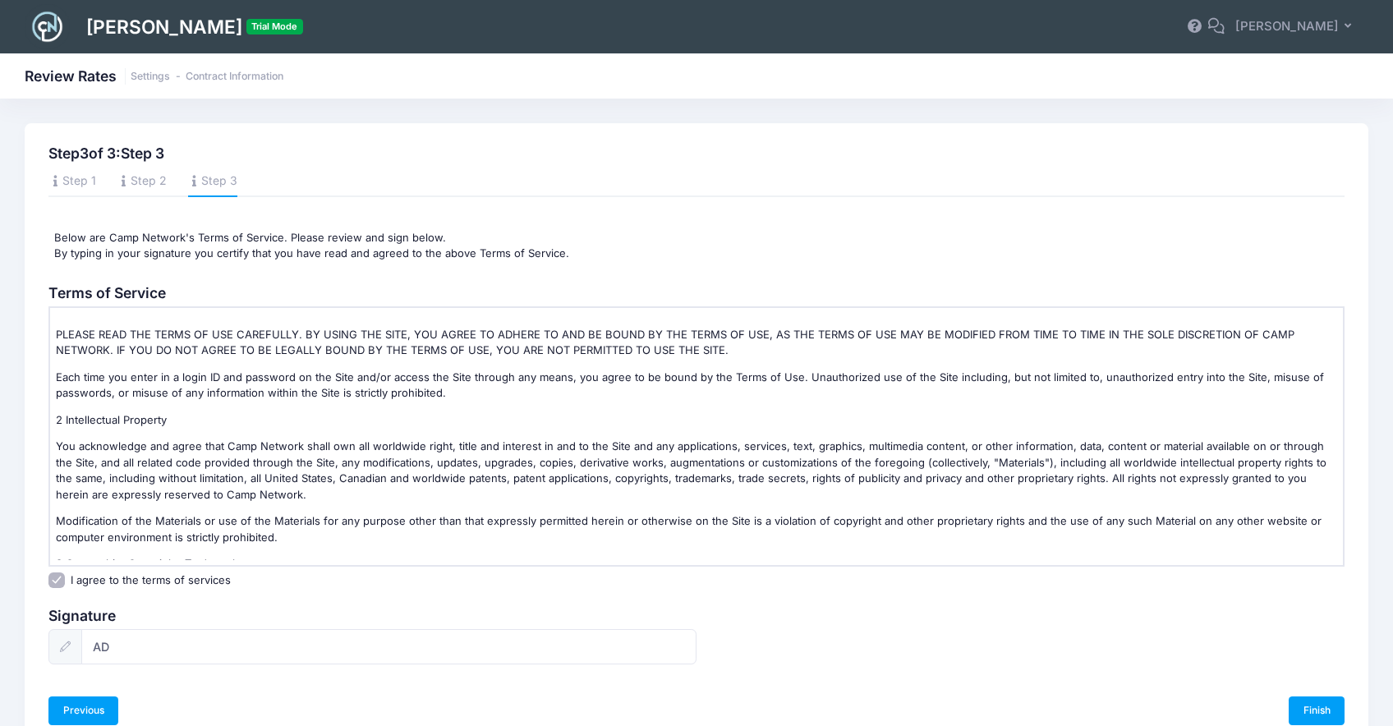
click at [90, 713] on link "Previous" at bounding box center [83, 710] width 70 height 28
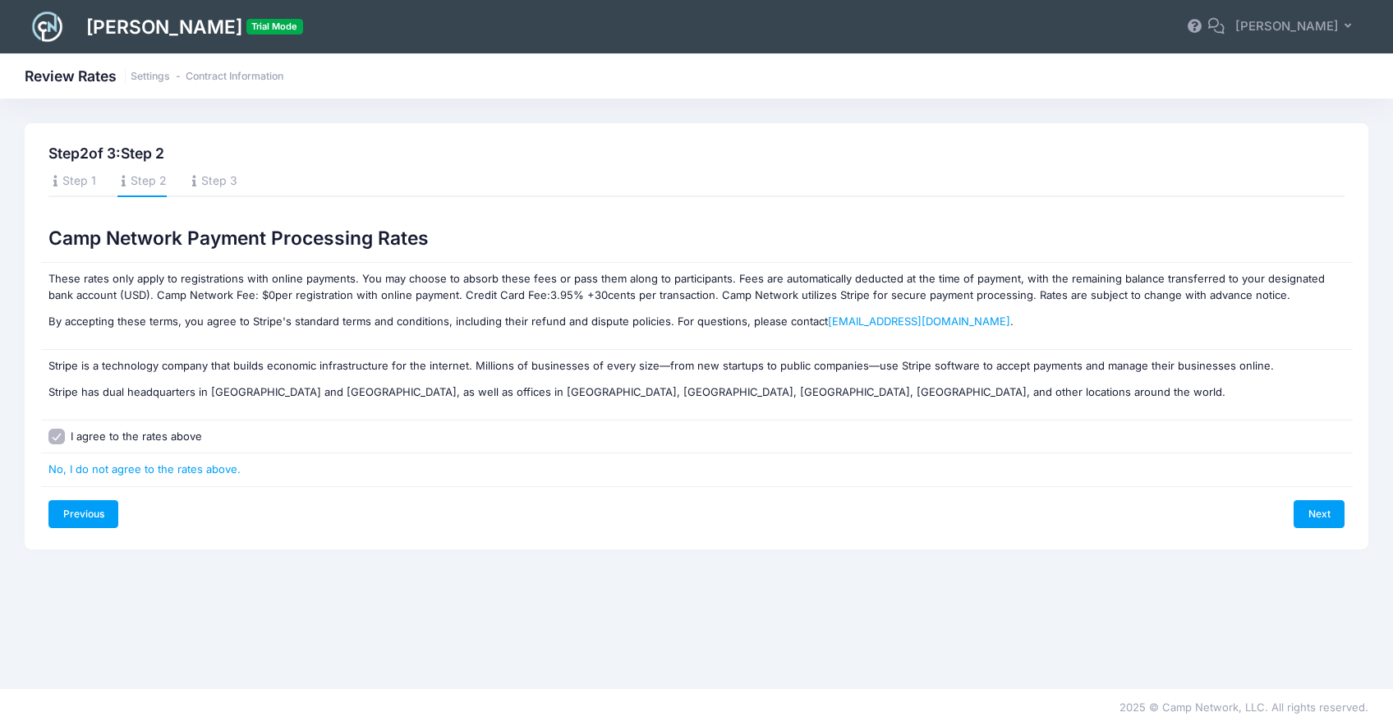
click at [95, 524] on link "Previous" at bounding box center [83, 514] width 70 height 28
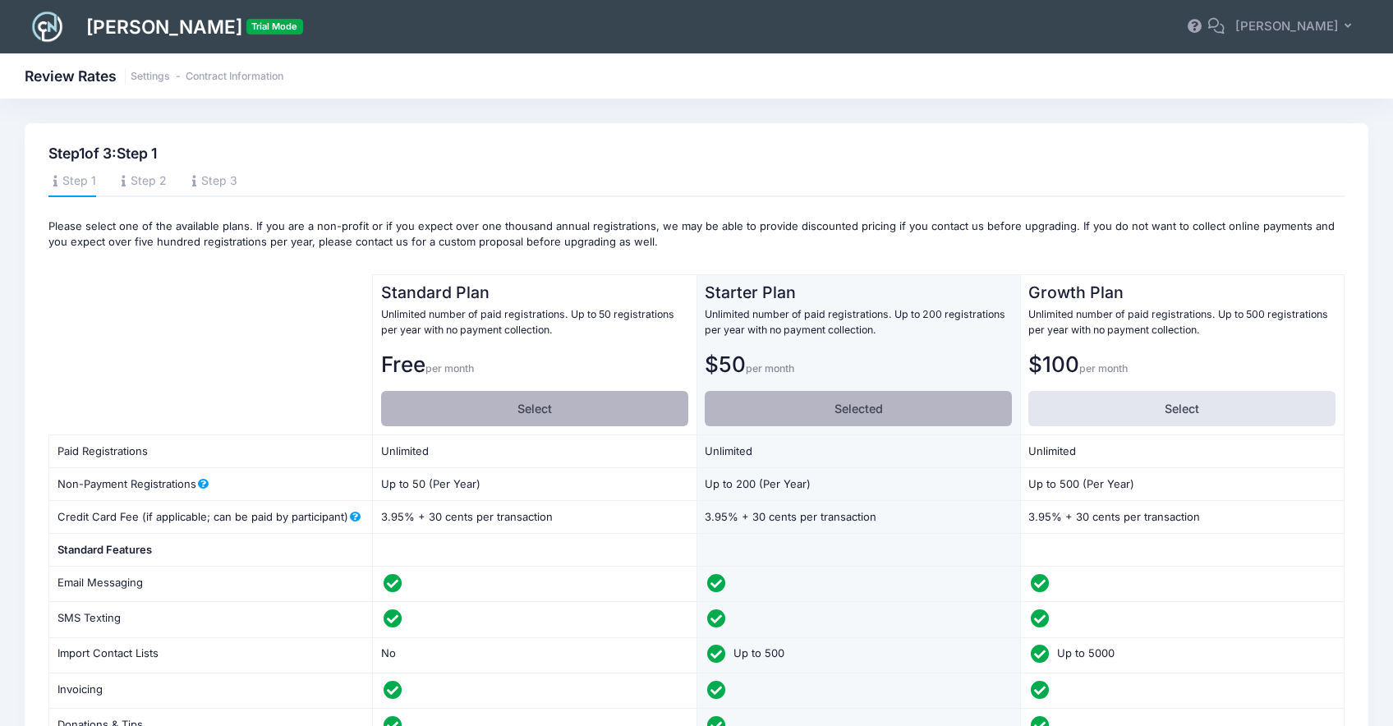
click at [478, 408] on label "Select" at bounding box center [534, 408] width 307 height 35
click at [392, 402] on input "Select" at bounding box center [386, 396] width 11 height 11
radio input "true"
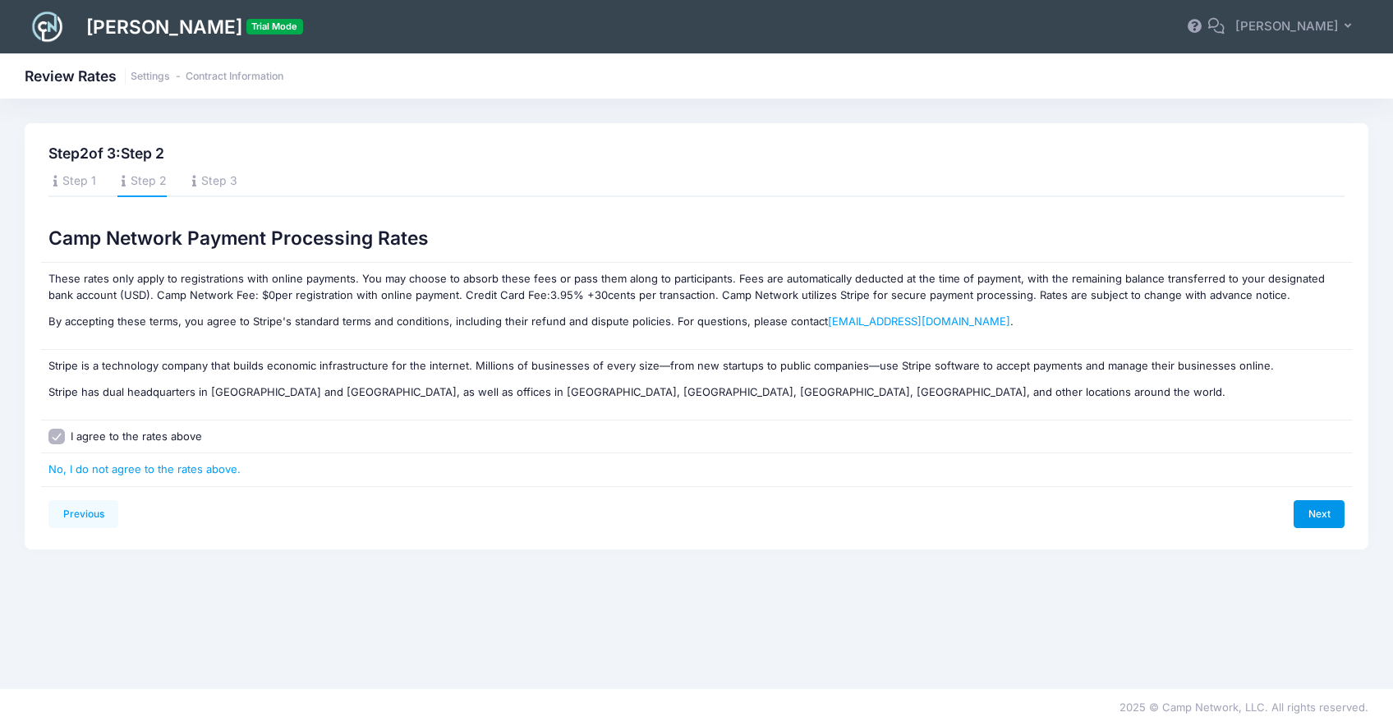
click at [1313, 513] on link "Next" at bounding box center [1318, 514] width 51 height 28
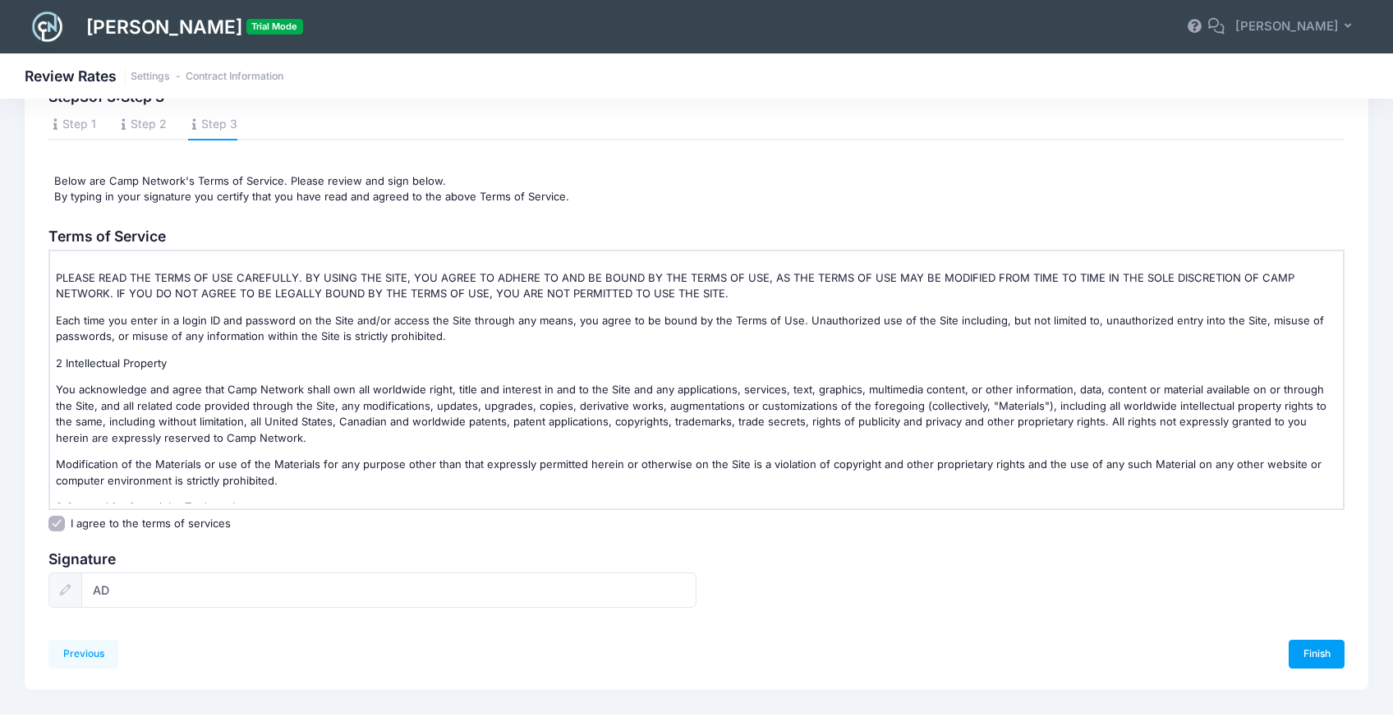
scroll to position [82, 0]
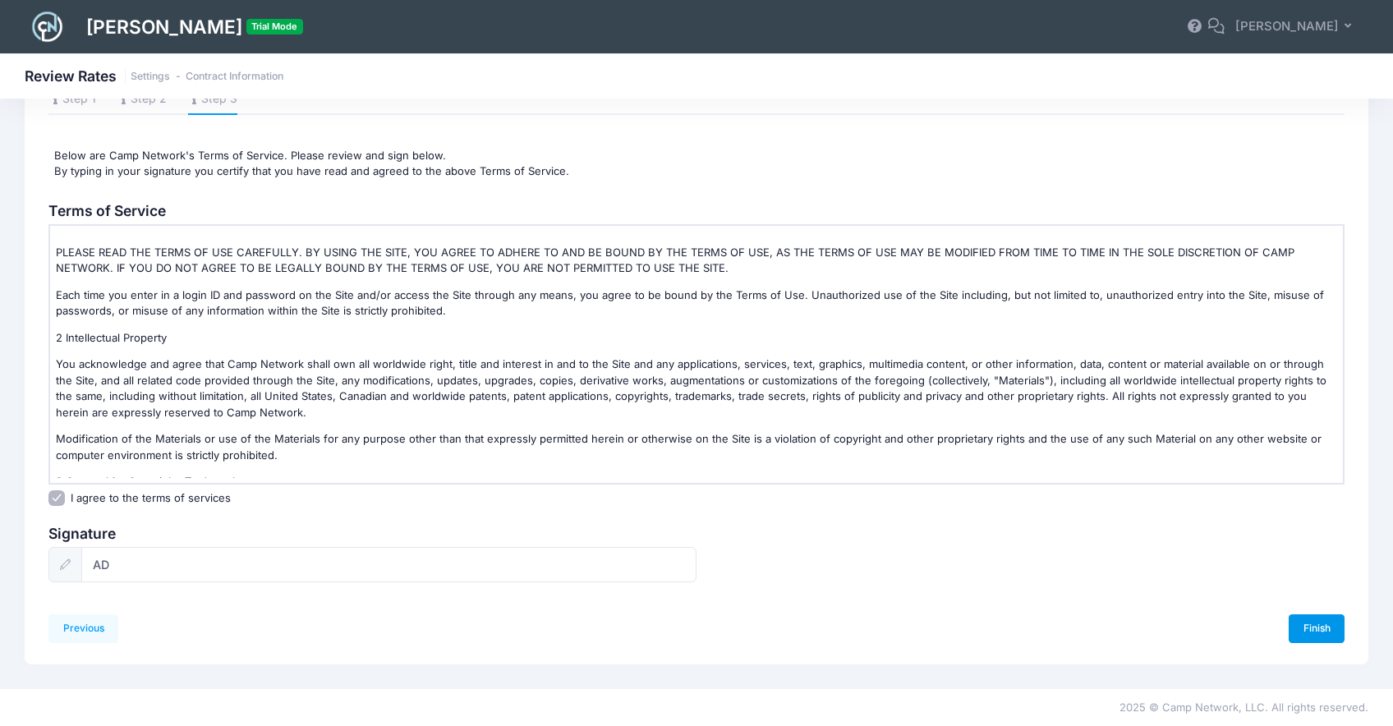
click at [1296, 622] on link "Finish" at bounding box center [1316, 628] width 56 height 28
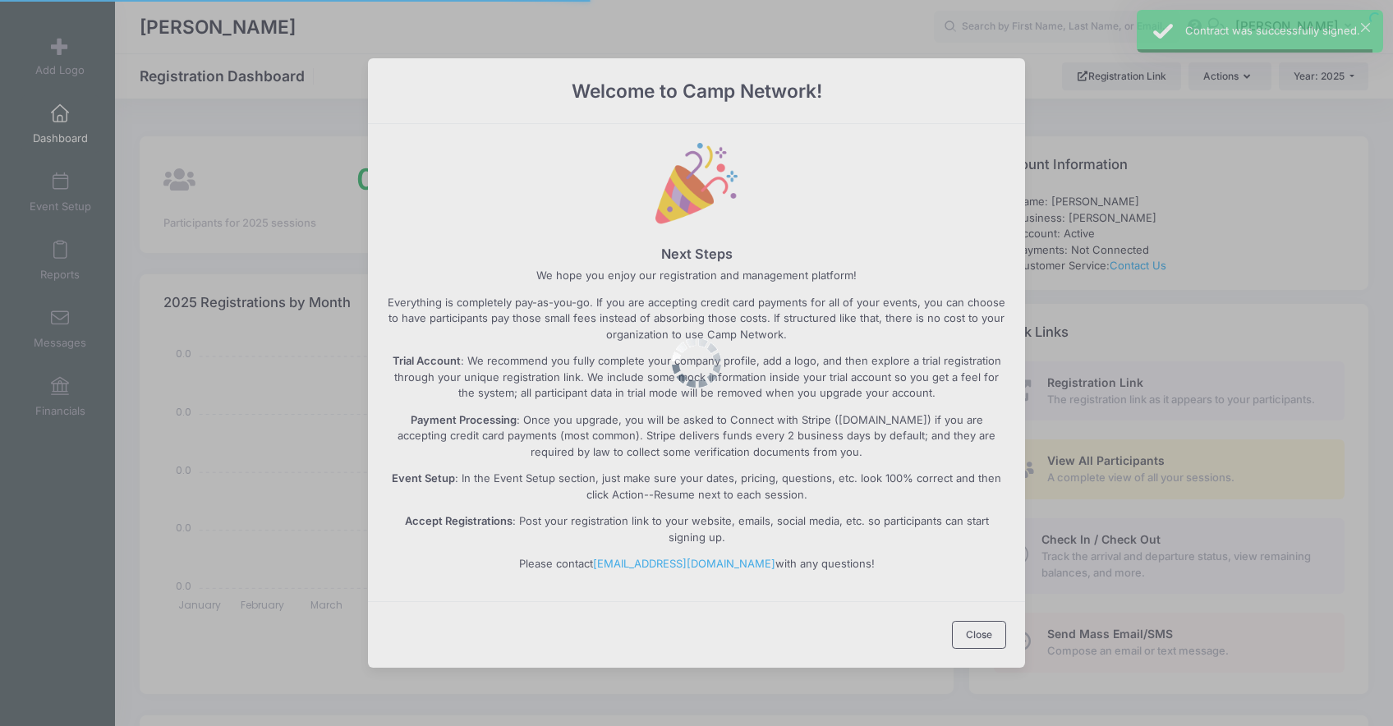
select select
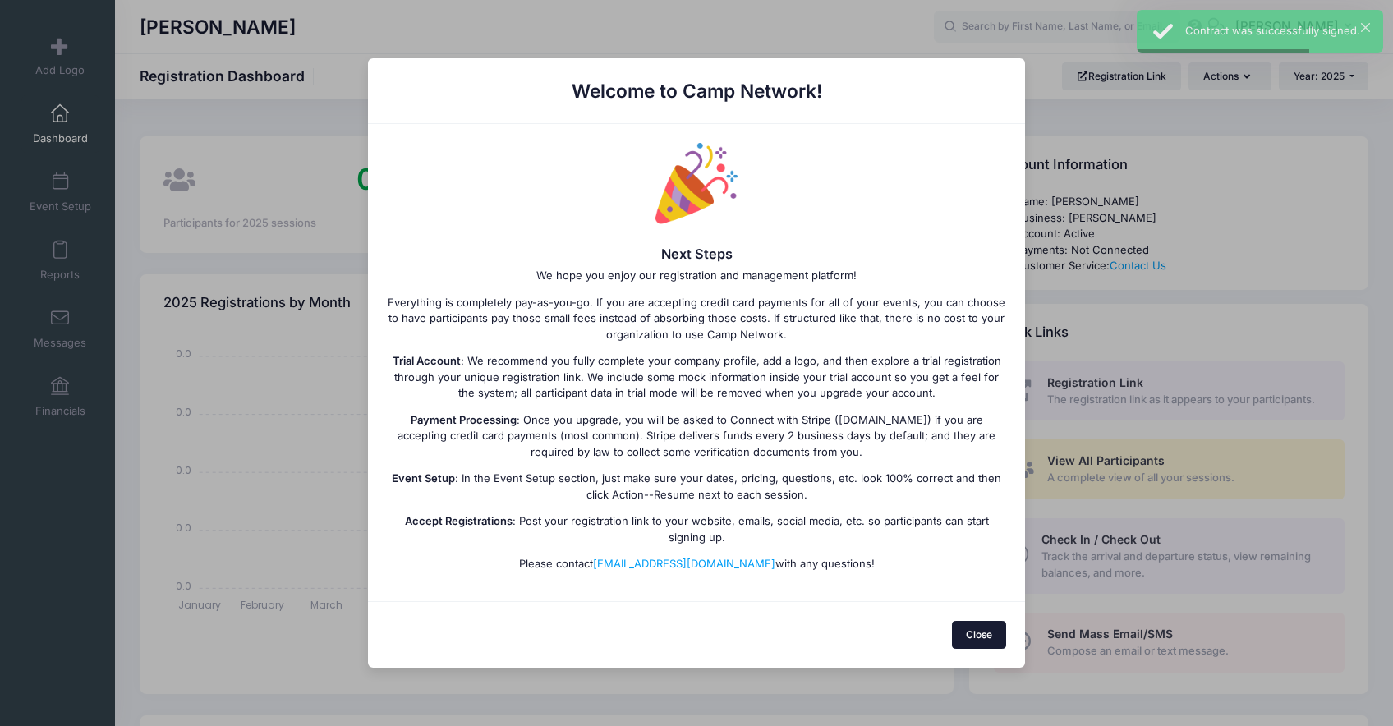
click at [967, 639] on button "Close" at bounding box center [979, 635] width 55 height 28
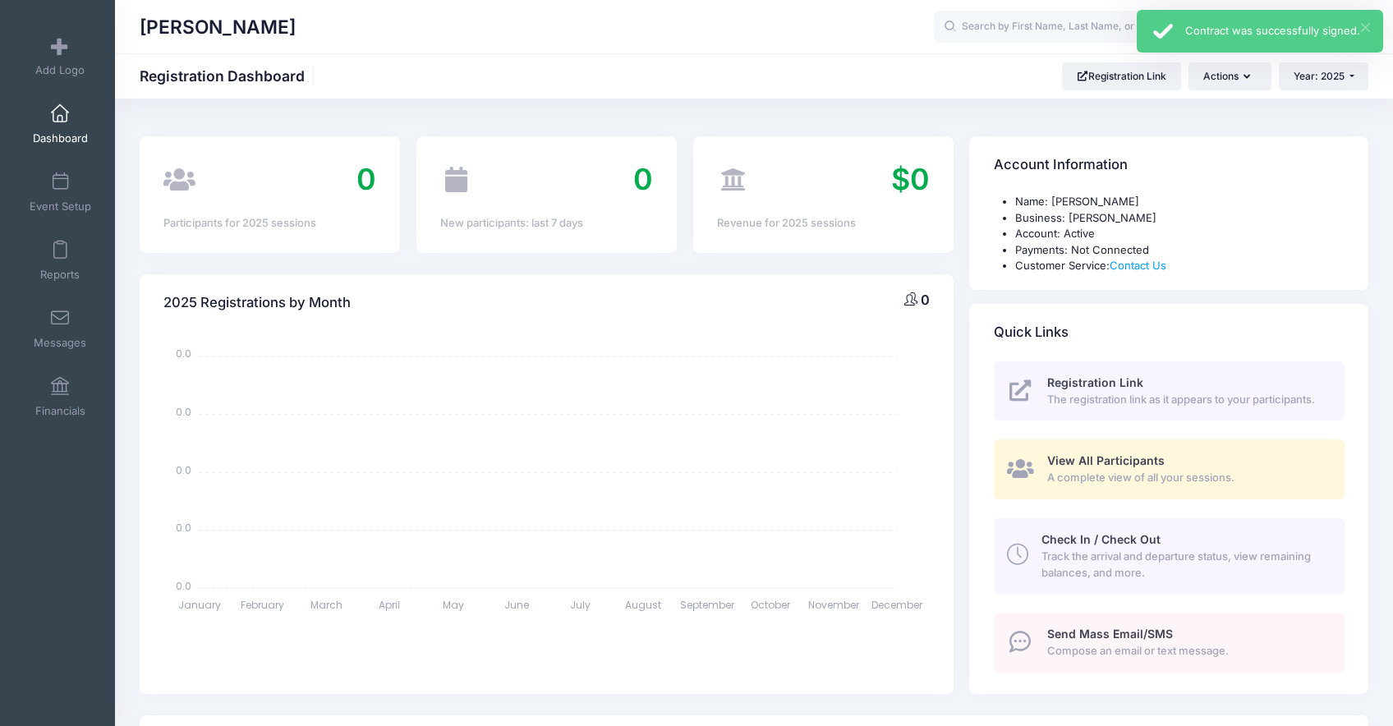
click at [1369, 26] on button "×" at bounding box center [1365, 27] width 9 height 9
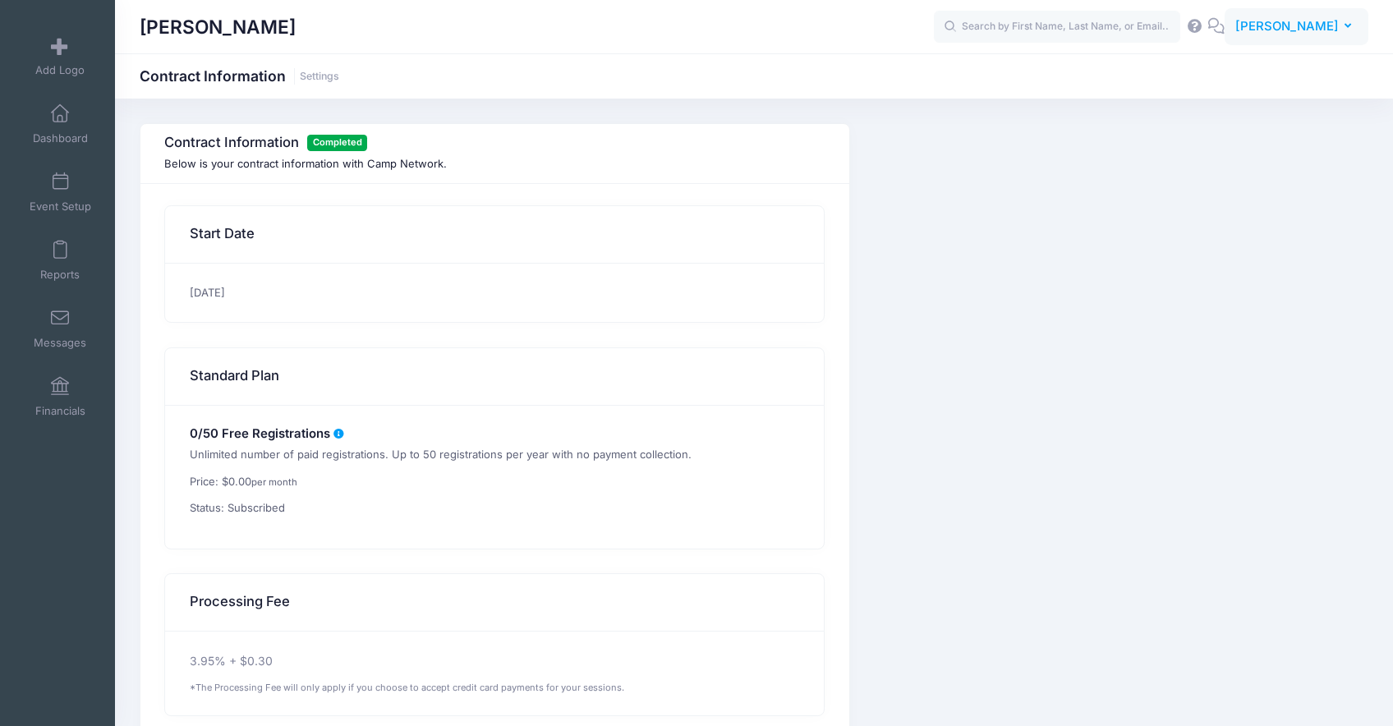
click at [1320, 40] on button "AD [PERSON_NAME]" at bounding box center [1296, 27] width 144 height 38
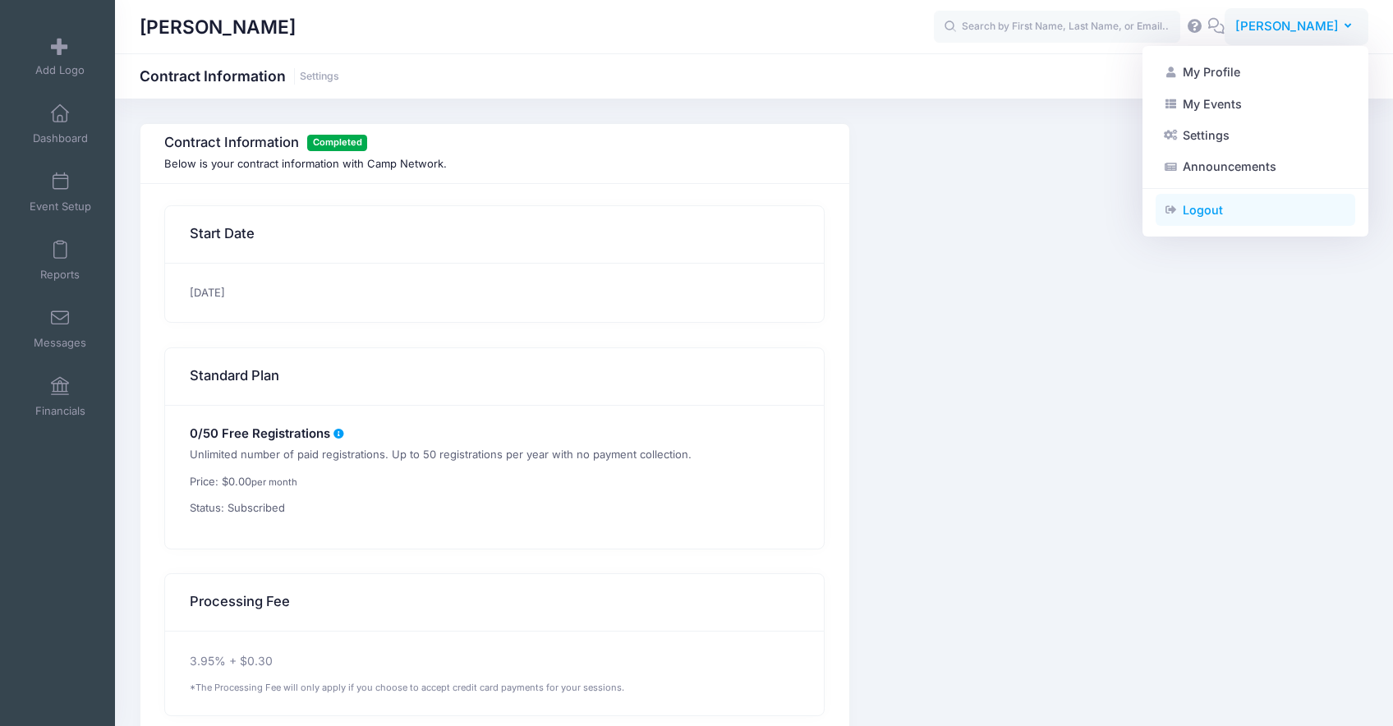
click at [1240, 218] on link "Logout" at bounding box center [1255, 209] width 200 height 31
